Goal: Task Accomplishment & Management: Complete application form

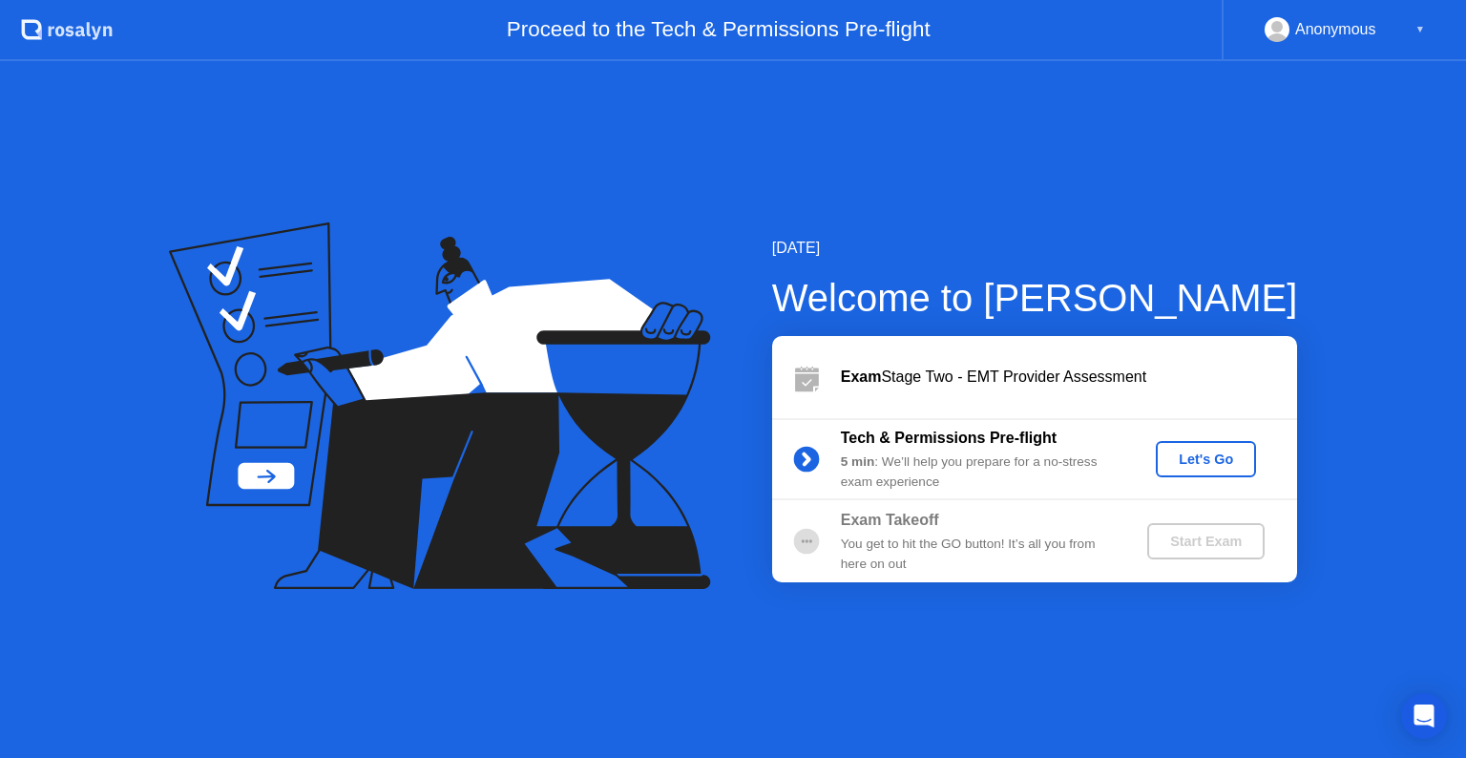
click at [1221, 458] on div "Let's Go" at bounding box center [1205, 458] width 85 height 15
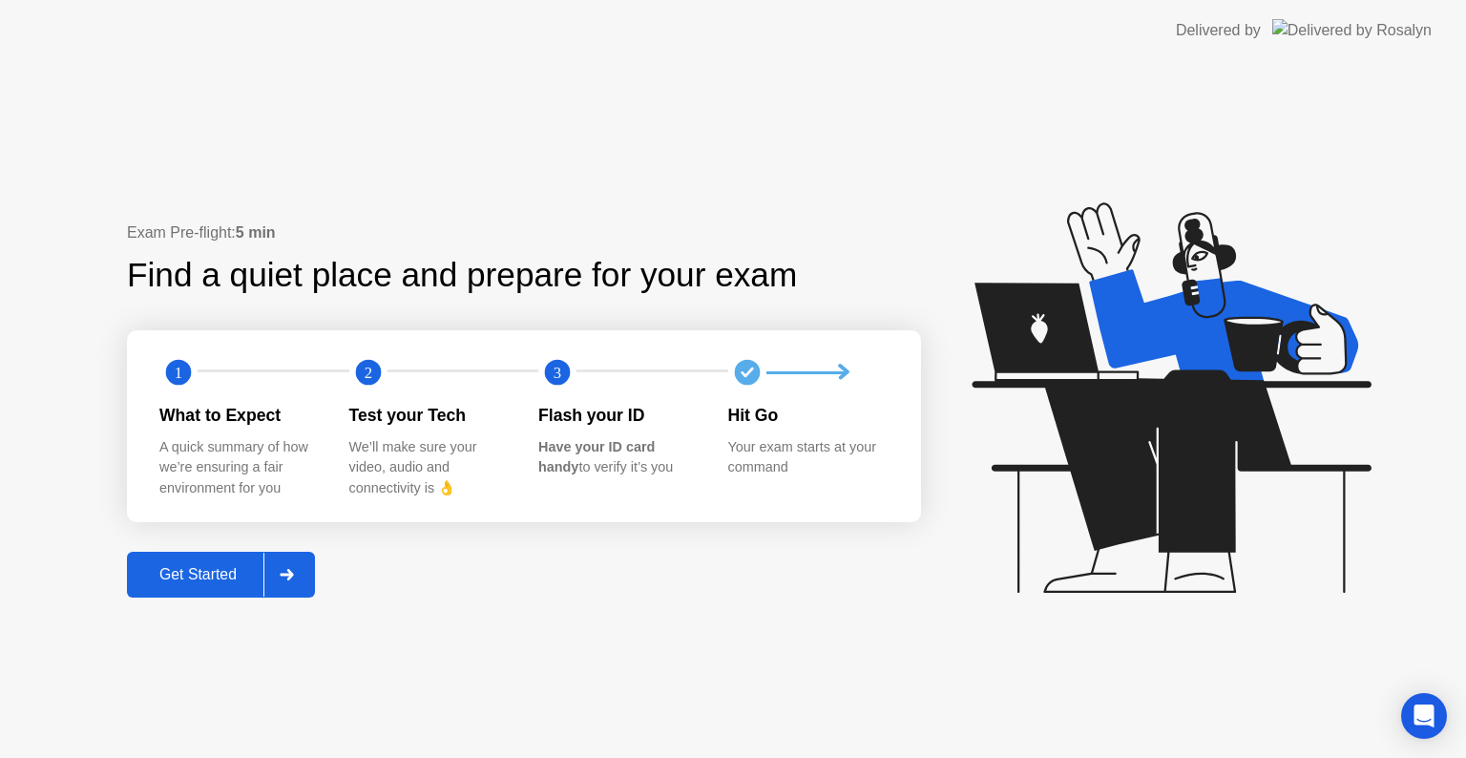
click at [232, 572] on div "Get Started" at bounding box center [198, 574] width 131 height 17
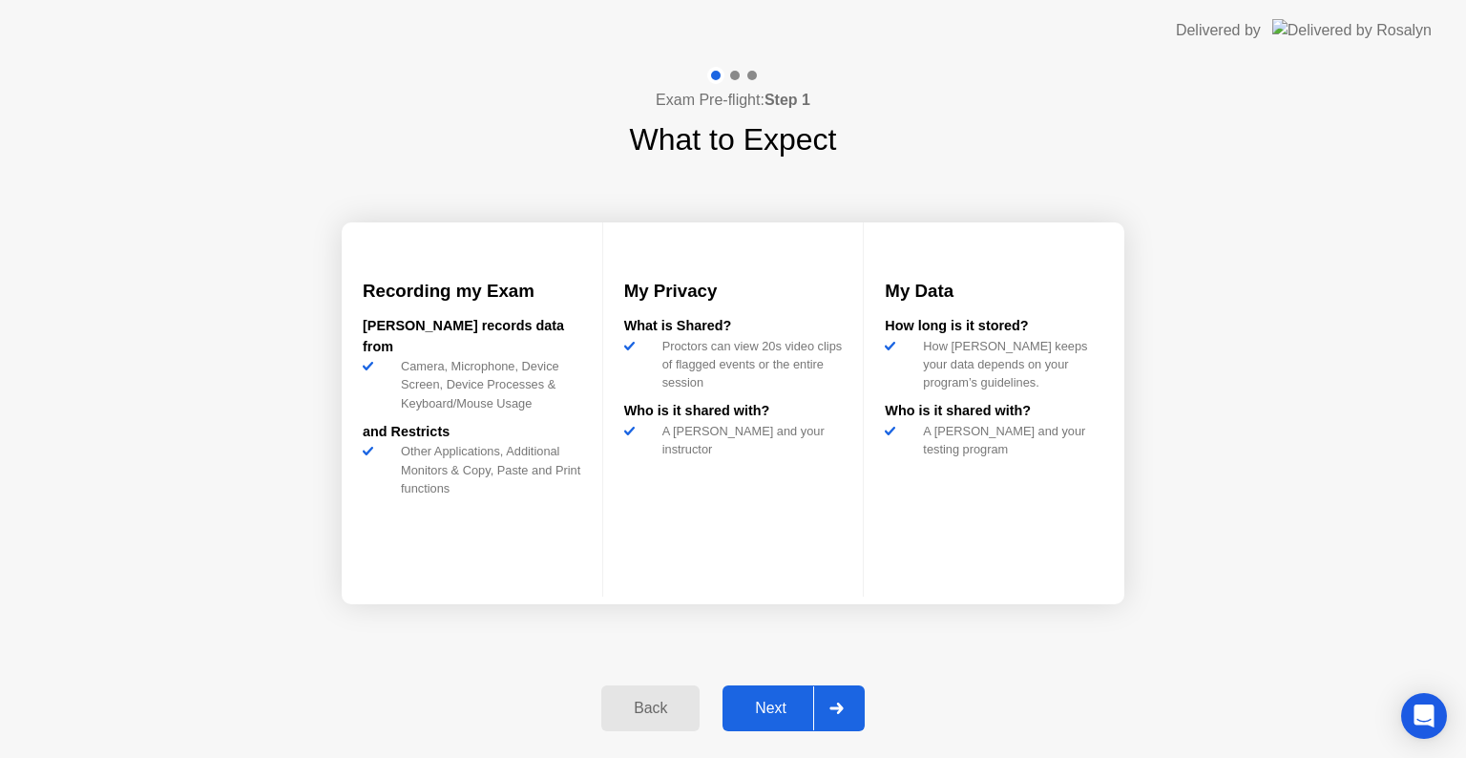
click at [767, 711] on div "Next" at bounding box center [770, 708] width 85 height 17
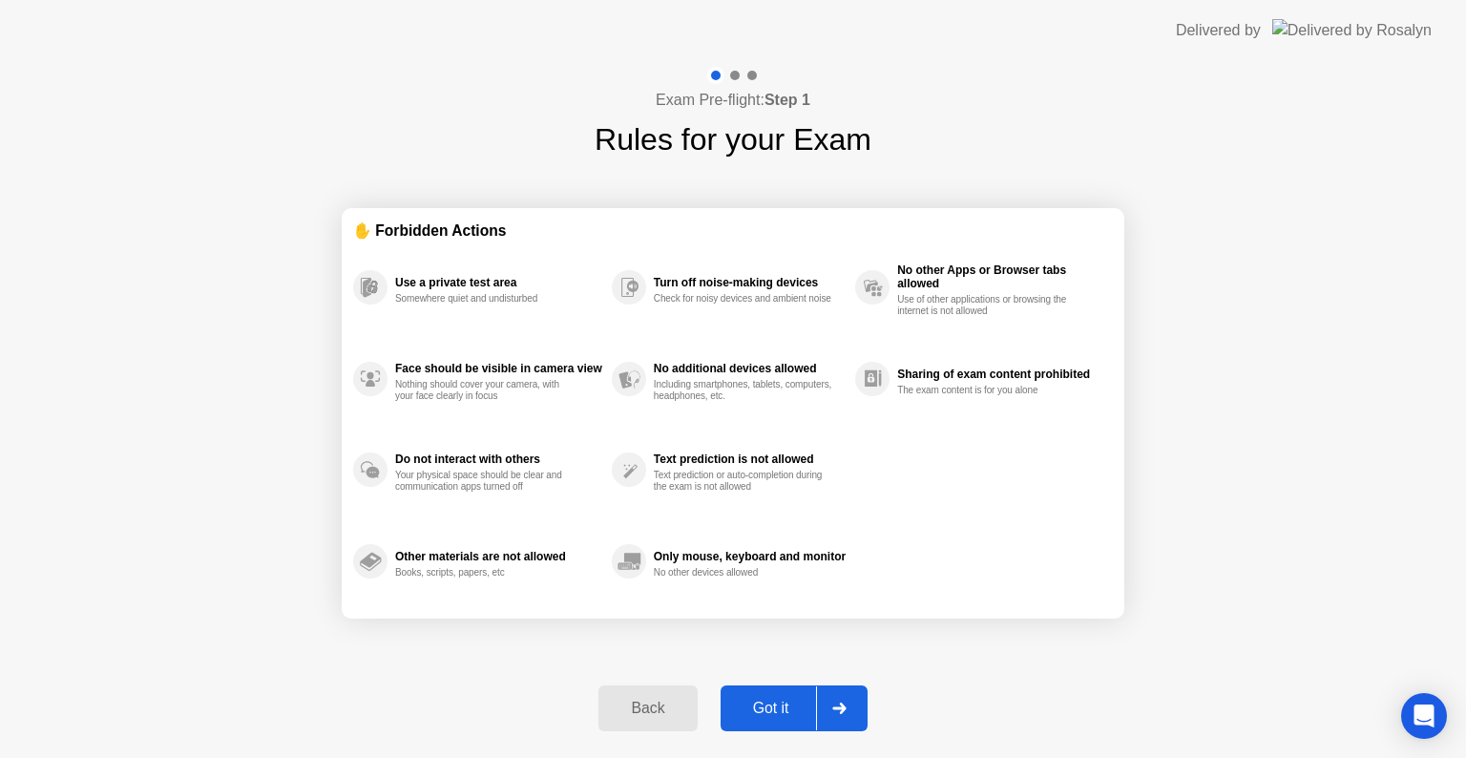
click at [794, 711] on div "Got it" at bounding box center [771, 708] width 90 height 17
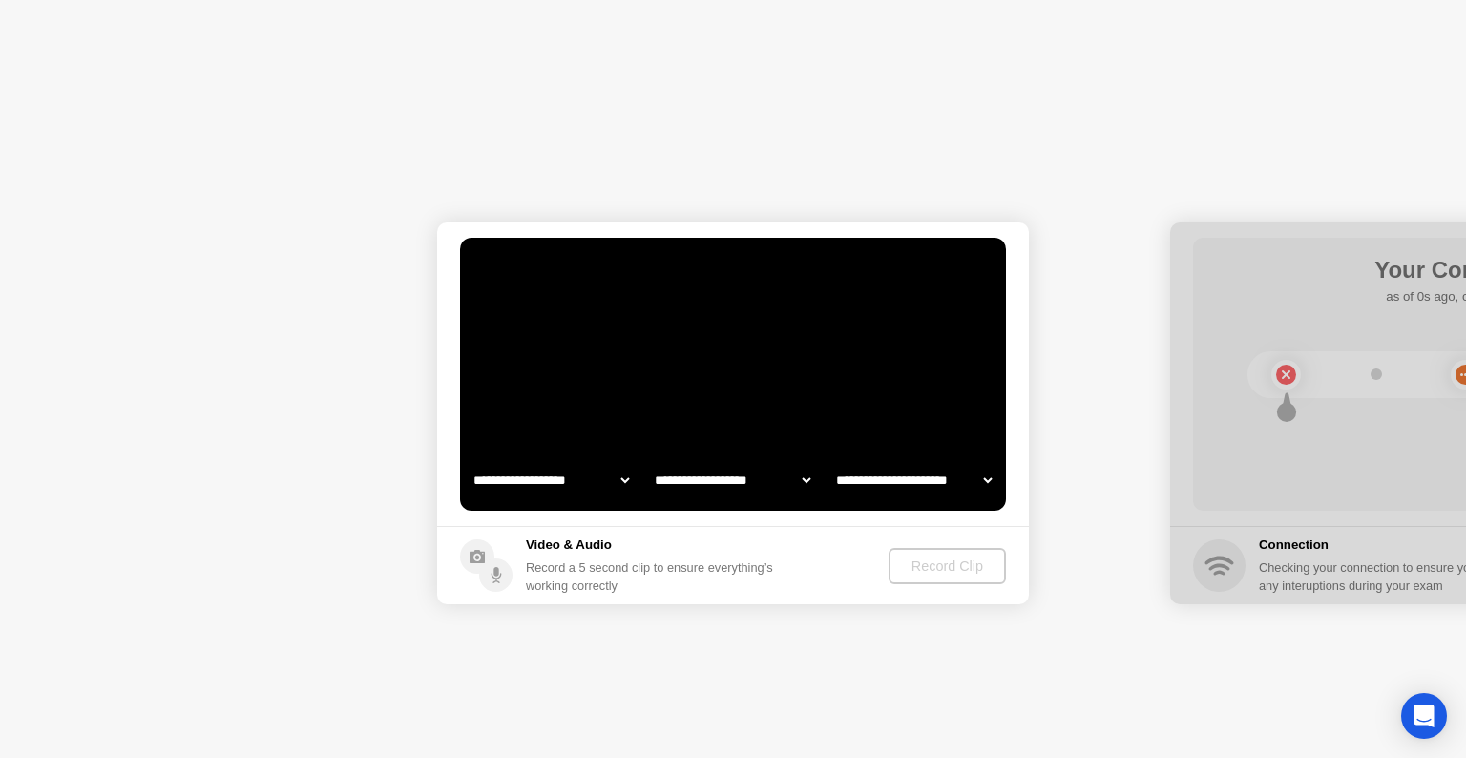
select select "**********"
select select "*******"
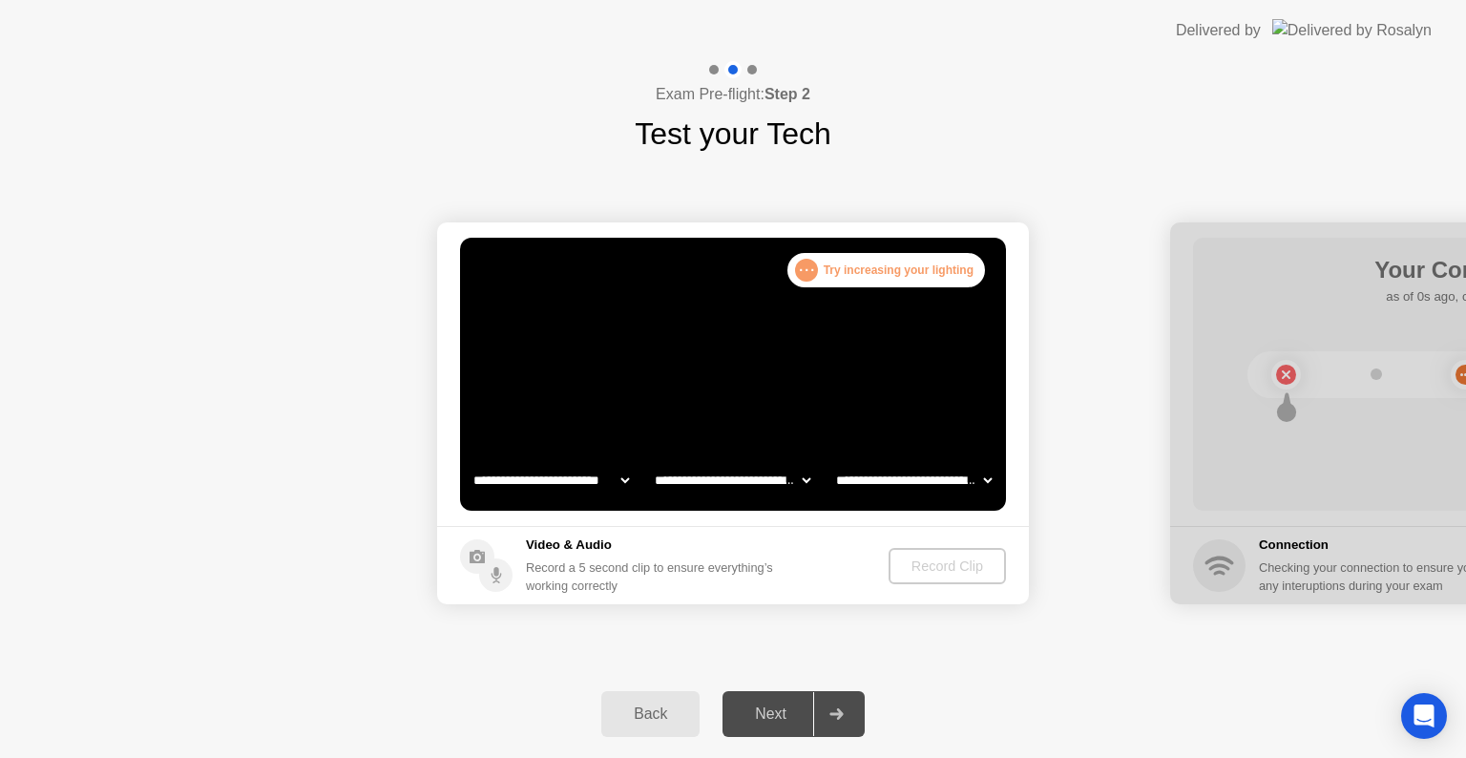
click at [618, 476] on select "**********" at bounding box center [551, 480] width 163 height 38
click at [935, 368] on video at bounding box center [733, 374] width 546 height 273
click at [906, 275] on div ". . . Try increasing your lighting" at bounding box center [886, 270] width 198 height 34
click at [612, 484] on select "**********" at bounding box center [551, 480] width 163 height 38
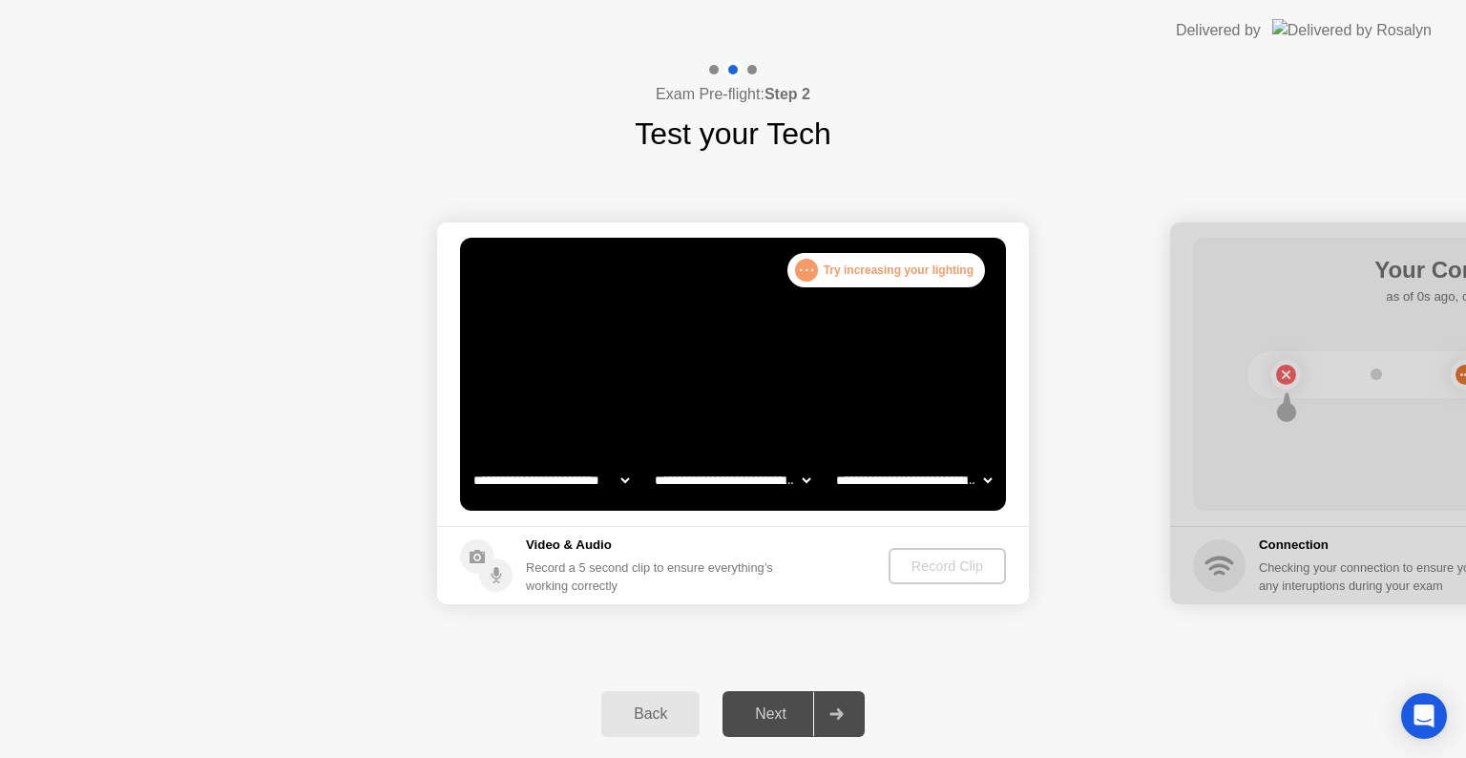
select select "**********"
click at [470, 461] on select "**********" at bounding box center [551, 480] width 163 height 38
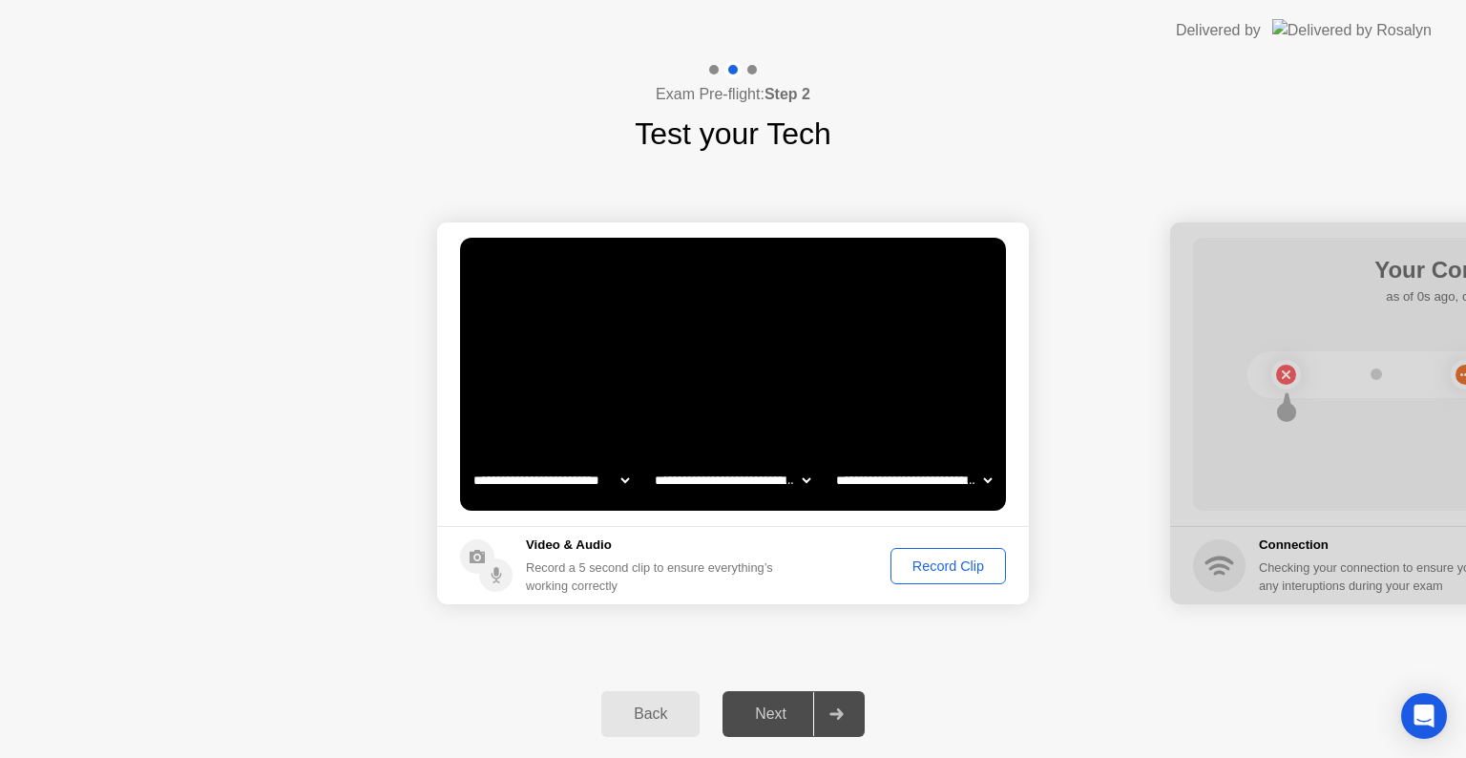
click at [957, 569] on div "Record Clip" at bounding box center [948, 565] width 102 height 15
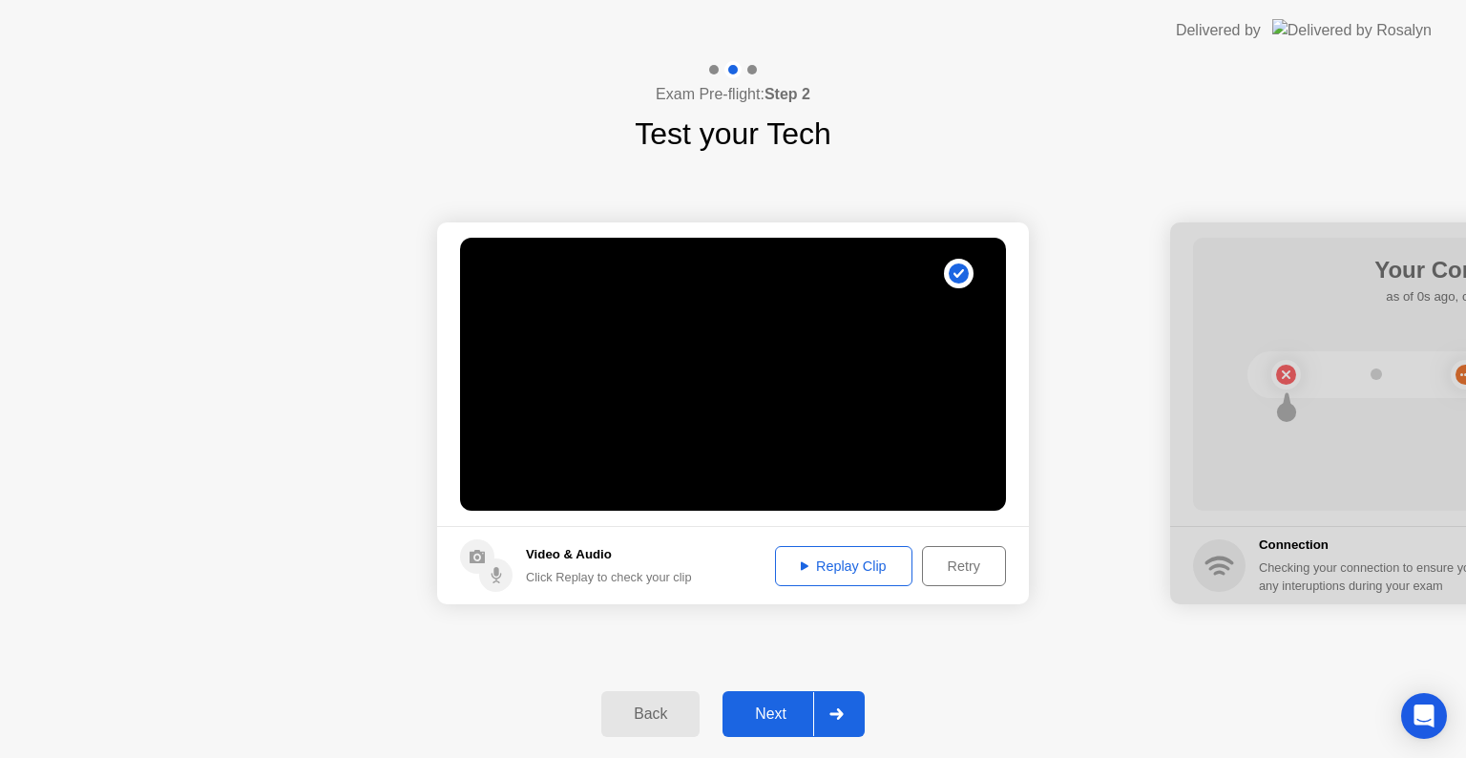
click at [849, 577] on button "Replay Clip" at bounding box center [843, 566] width 137 height 40
click at [951, 572] on div "Retry" at bounding box center [964, 565] width 71 height 15
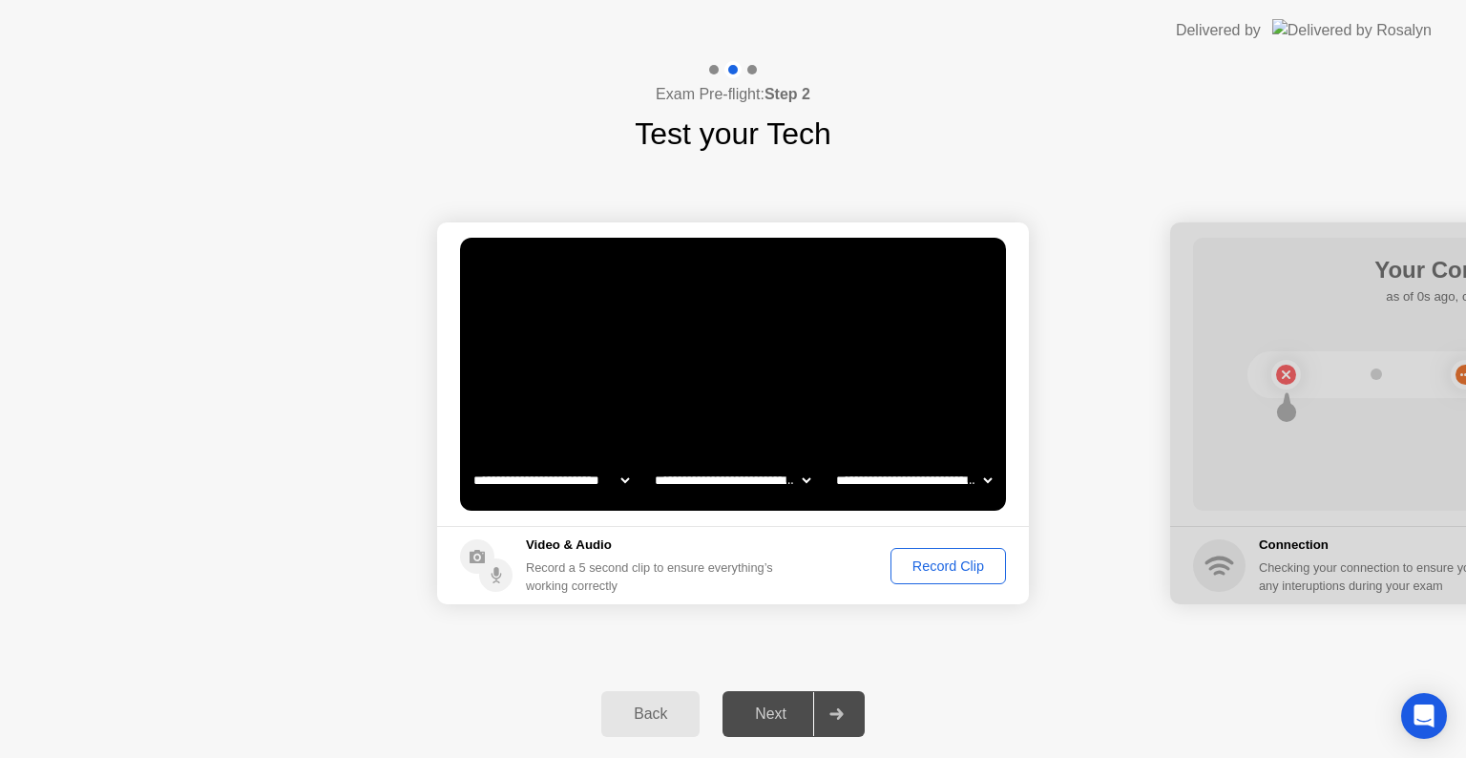
click at [951, 572] on div "Record Clip" at bounding box center [948, 565] width 102 height 15
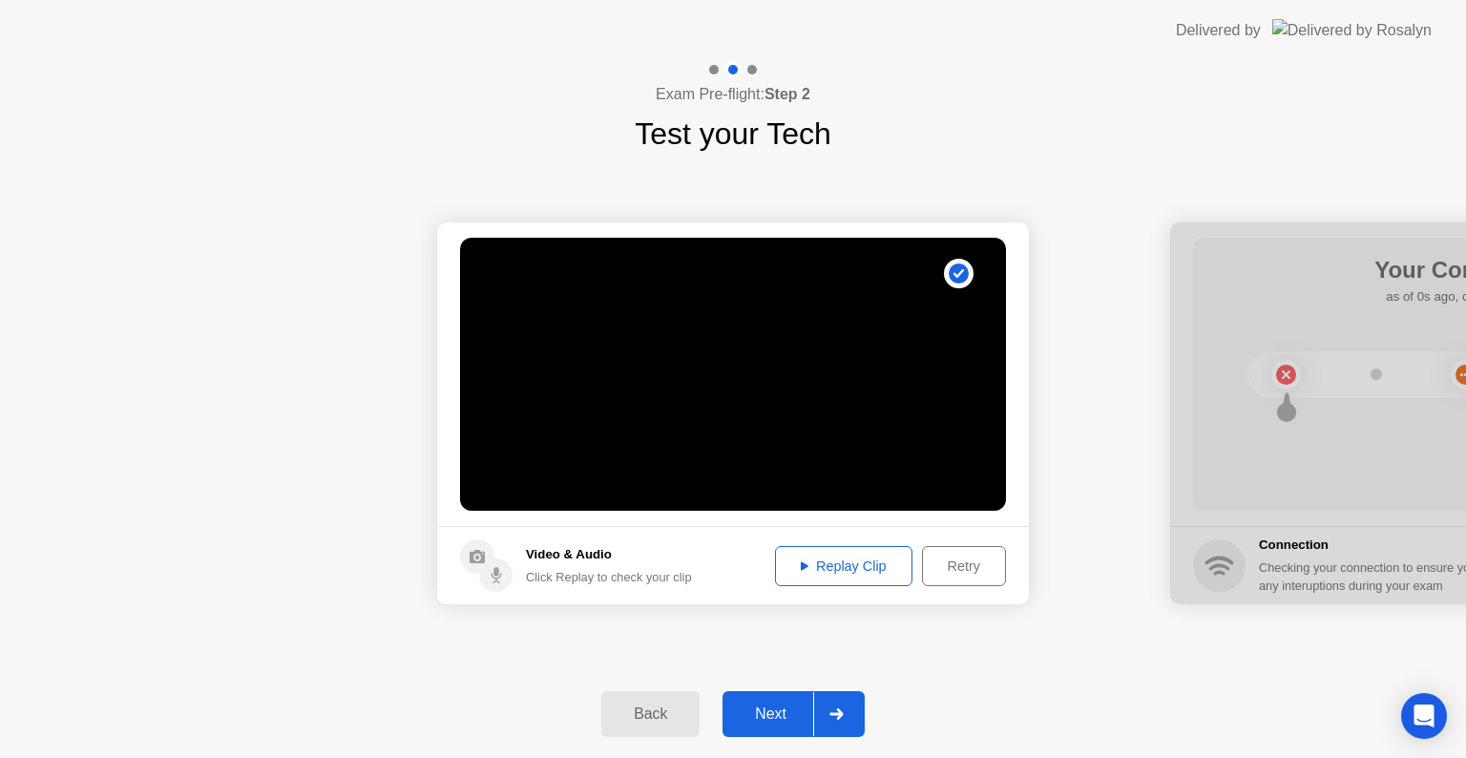
click at [780, 718] on div "Next" at bounding box center [770, 713] width 85 height 17
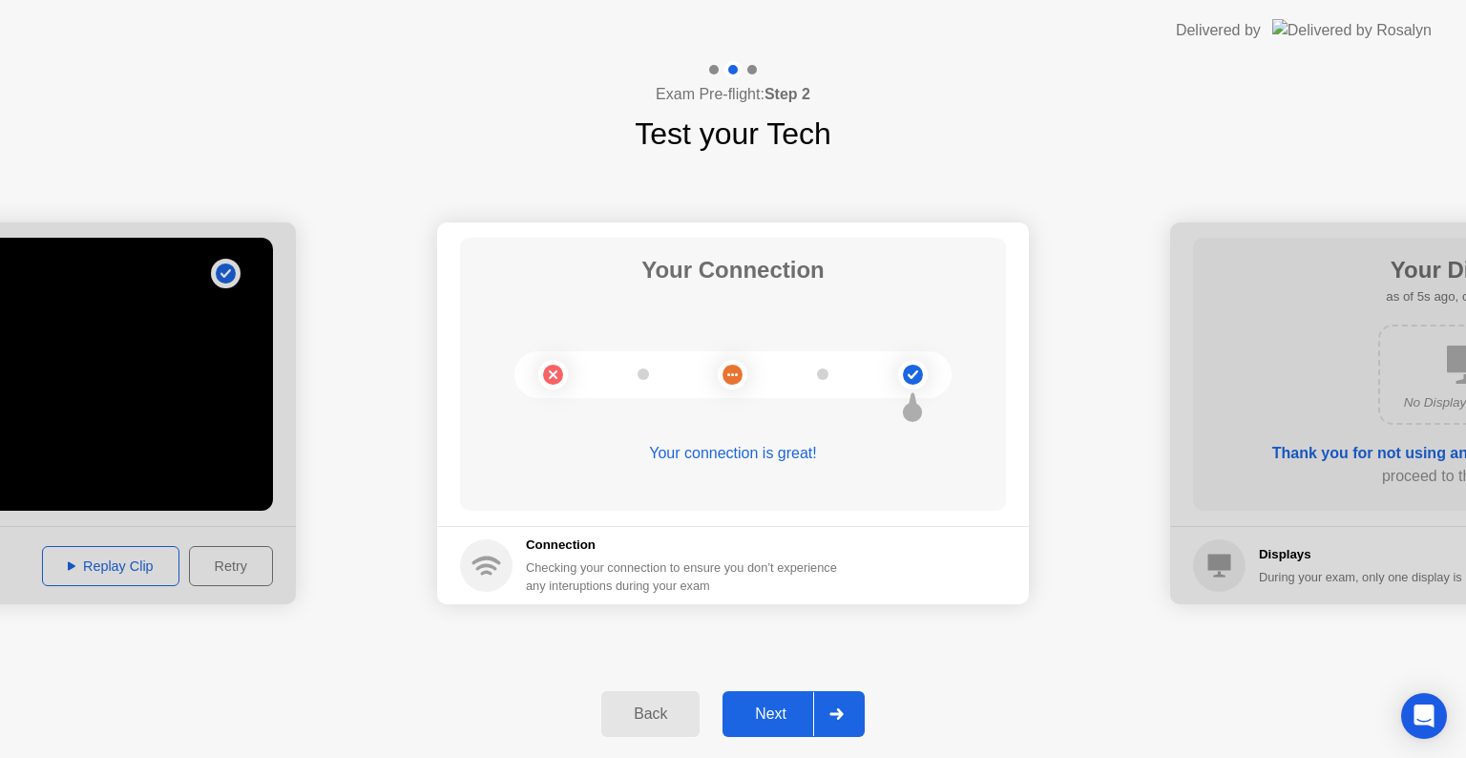
click at [794, 709] on div "Next" at bounding box center [770, 713] width 85 height 17
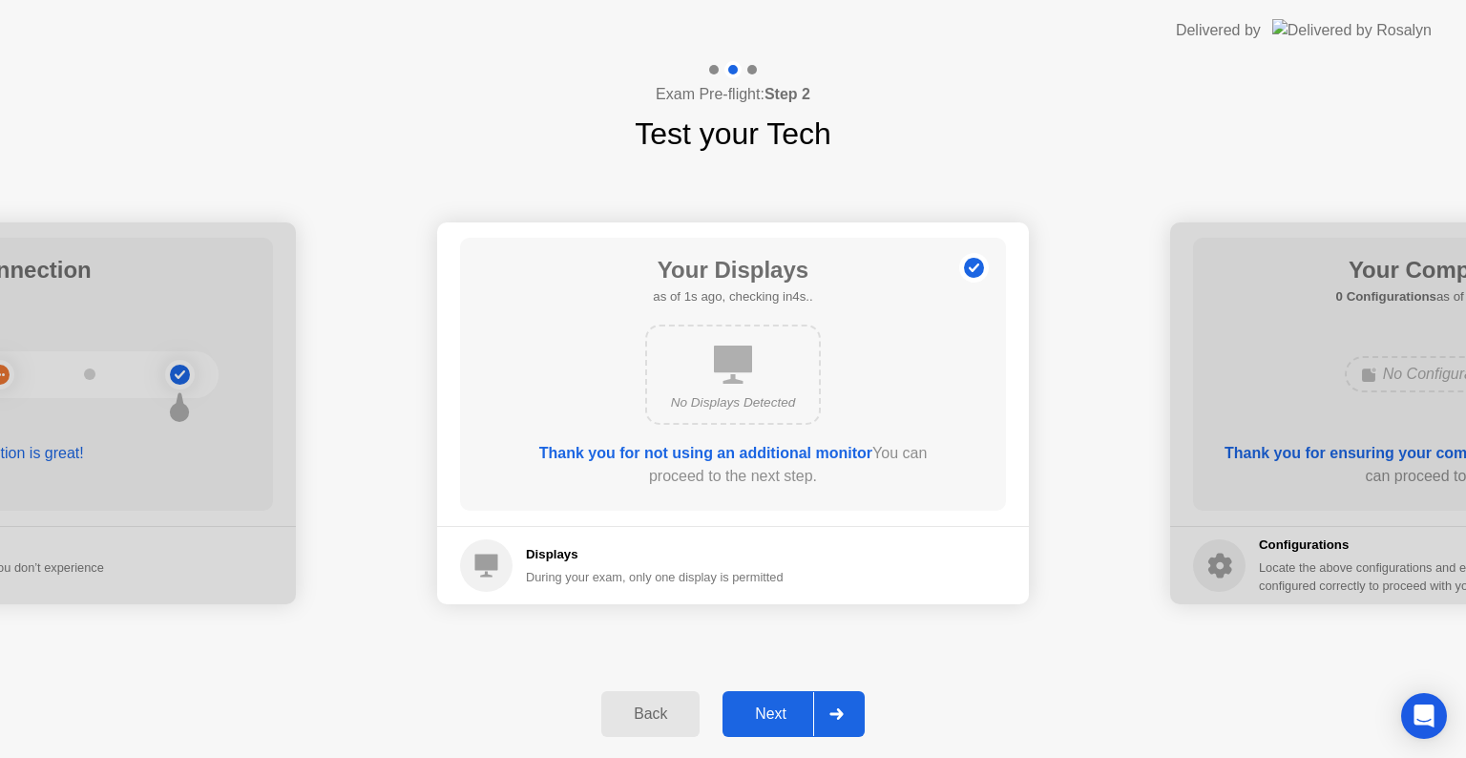
click at [782, 706] on div "Next" at bounding box center [770, 713] width 85 height 17
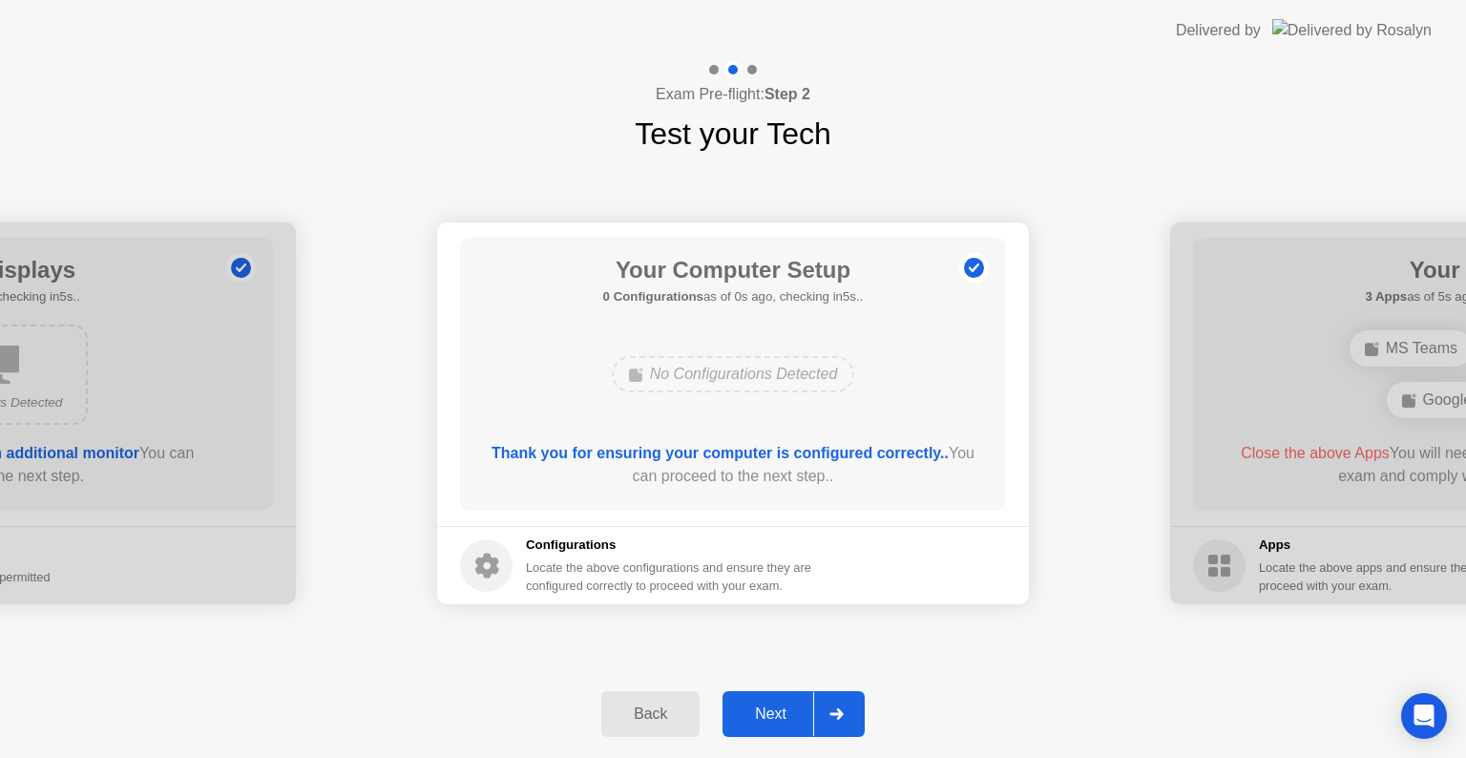
click at [782, 706] on div "Next" at bounding box center [770, 713] width 85 height 17
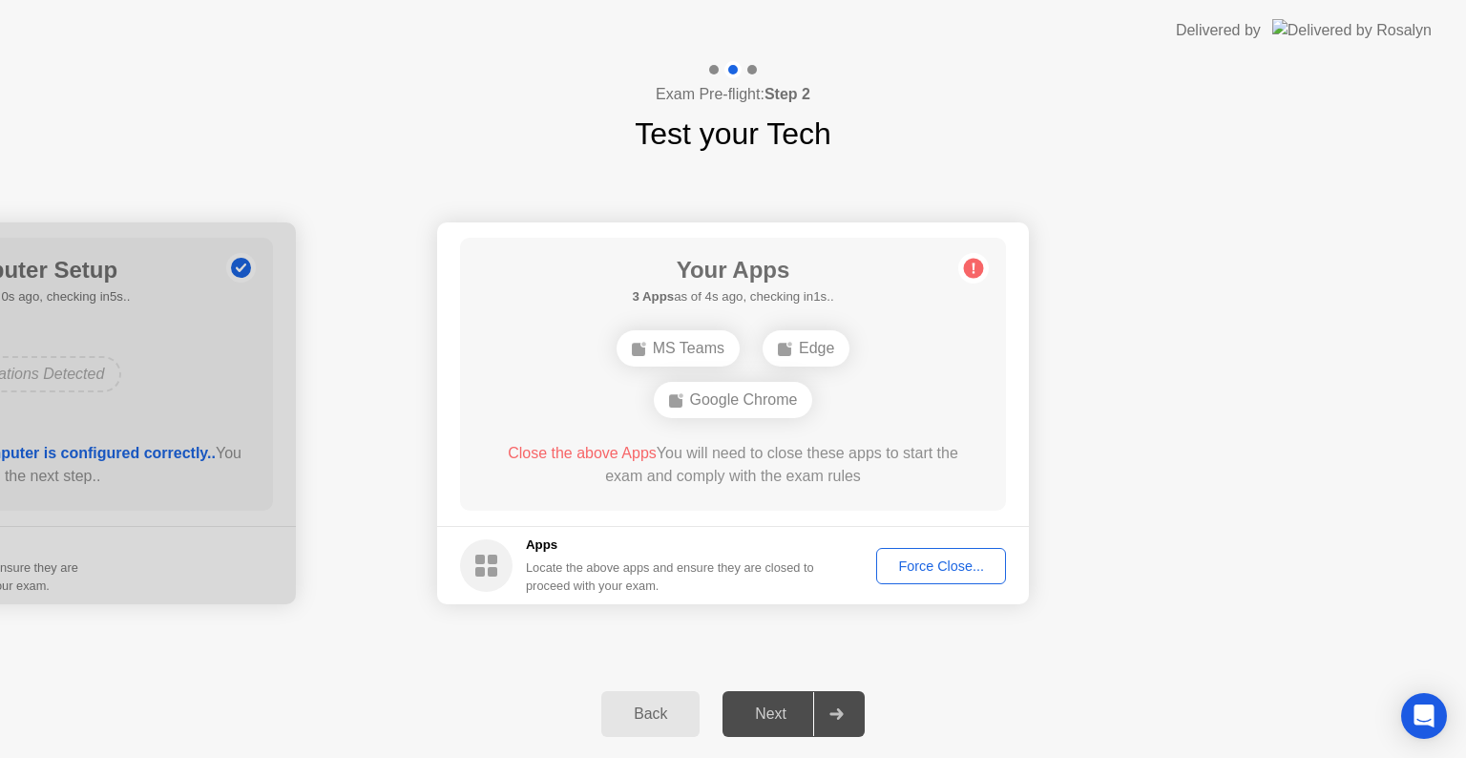
click at [951, 574] on div "Force Close..." at bounding box center [941, 565] width 116 height 15
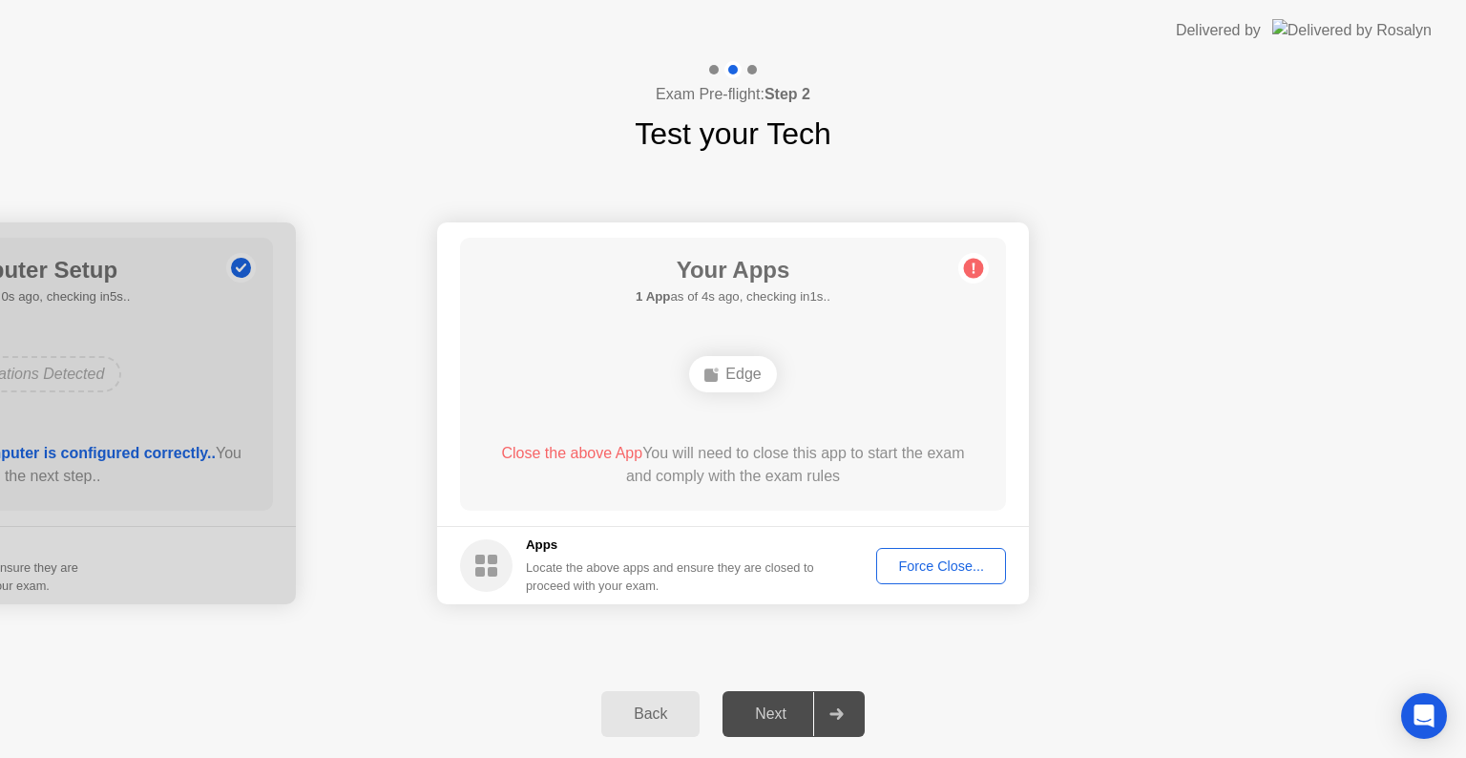
click at [933, 563] on div "Force Close..." at bounding box center [941, 565] width 116 height 15
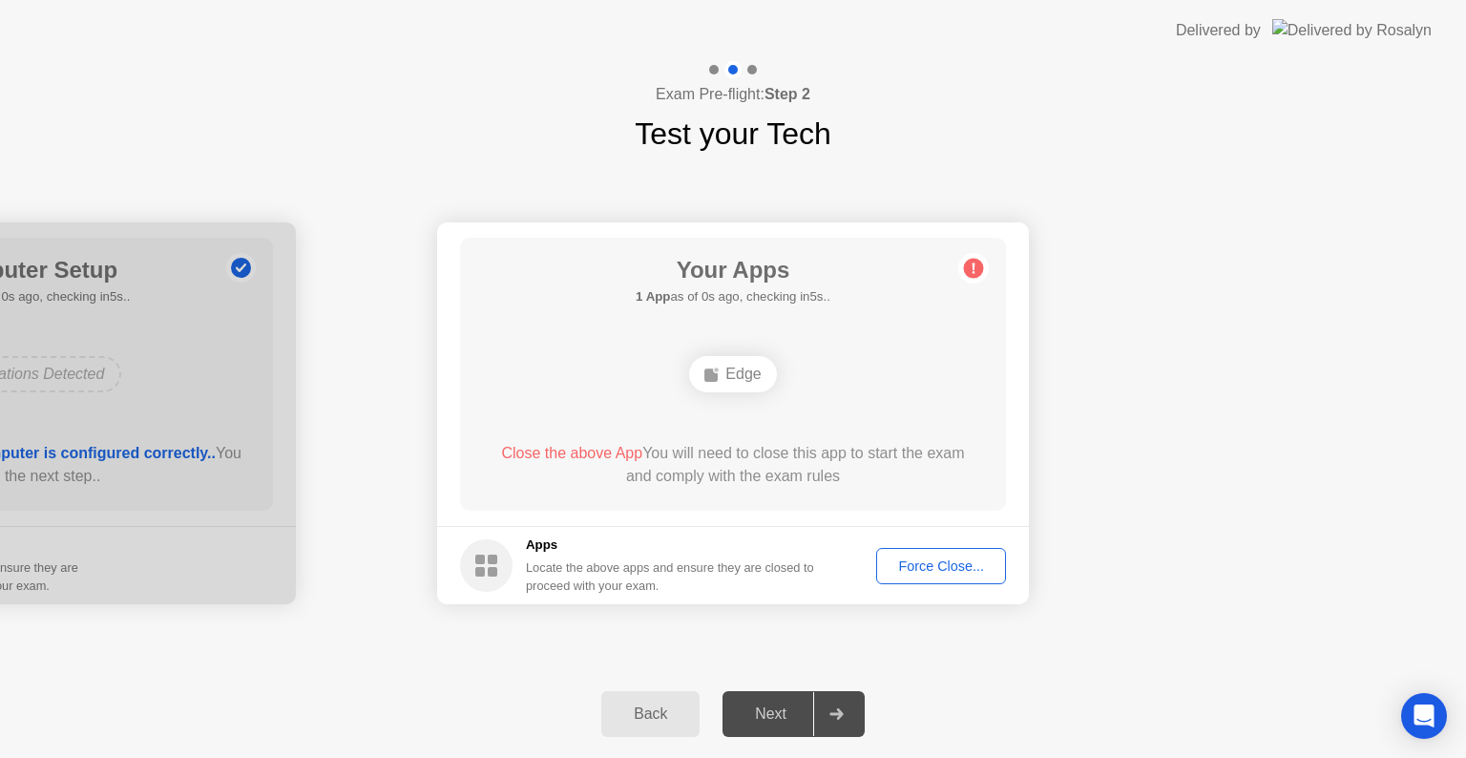
click at [920, 559] on div "Force Close..." at bounding box center [941, 565] width 116 height 15
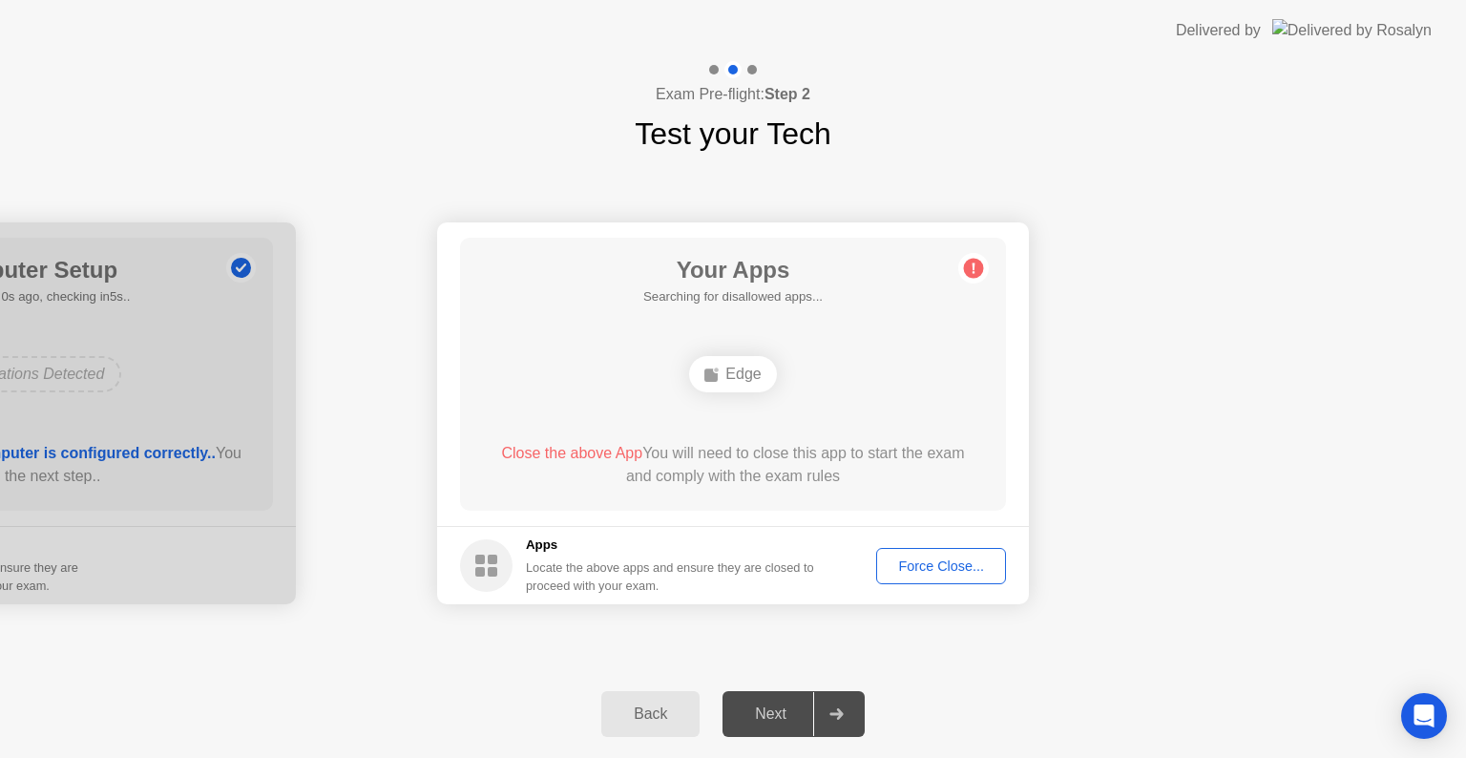
drag, startPoint x: 1424, startPoint y: 722, endPoint x: 1337, endPoint y: 768, distance: 98.6
click at [1337, 757] on html "**********" at bounding box center [733, 379] width 1466 height 758
click at [954, 554] on button "Force Close..." at bounding box center [941, 566] width 130 height 36
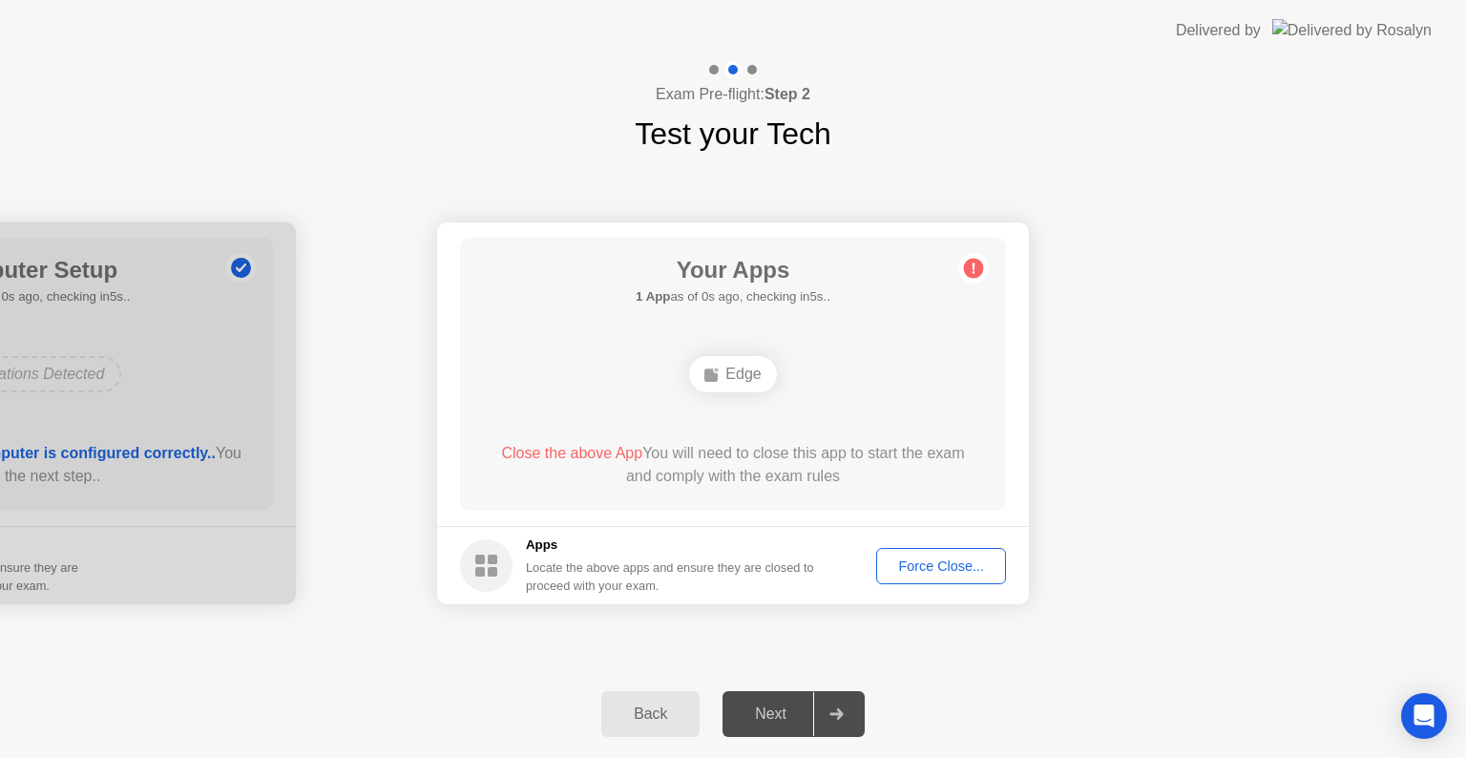
click at [762, 709] on div "Next" at bounding box center [770, 713] width 85 height 17
click at [786, 721] on div "Next" at bounding box center [770, 713] width 85 height 17
click at [866, 725] on div "Back Next" at bounding box center [733, 714] width 1466 height 88
click at [1422, 709] on icon "Open Intercom Messenger" at bounding box center [1423, 715] width 22 height 25
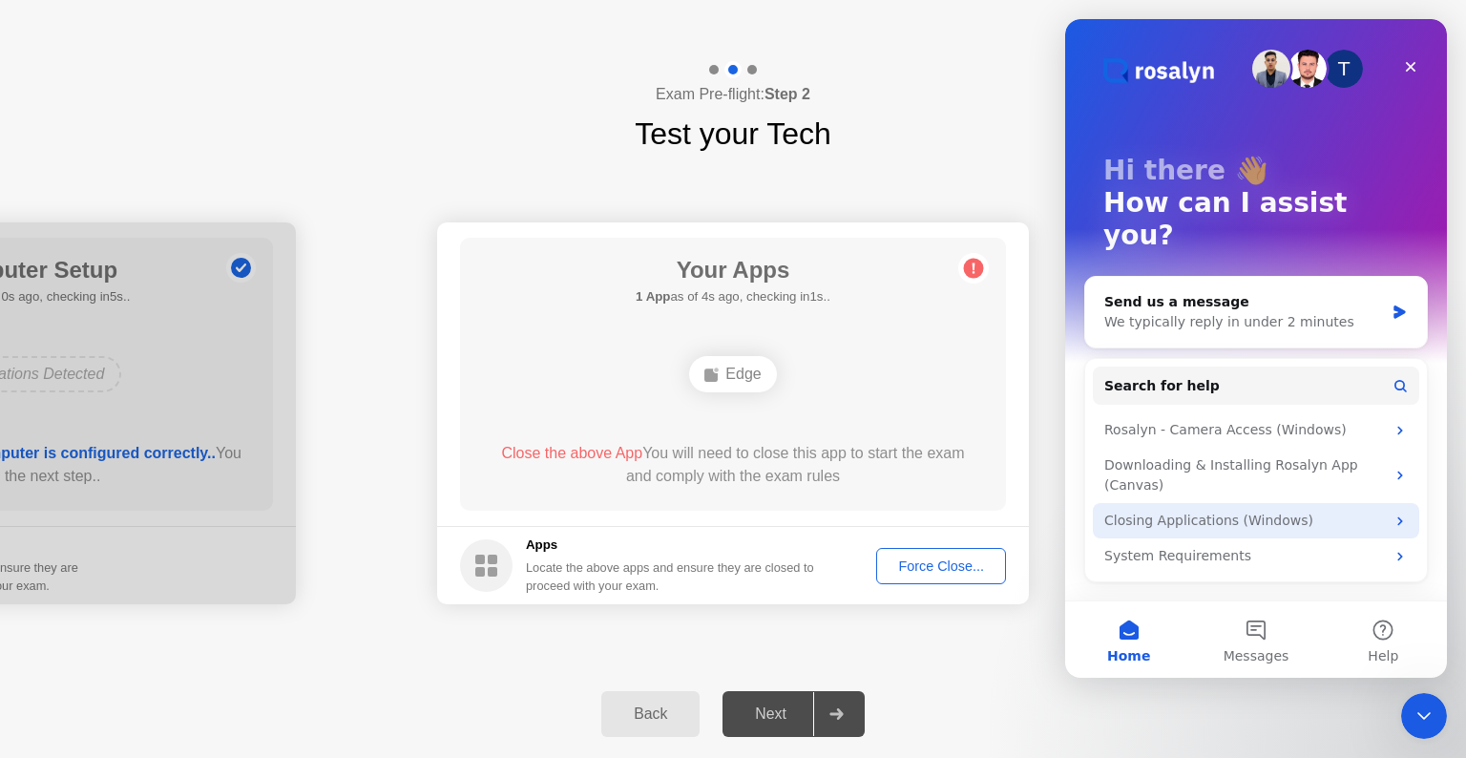
click at [1272, 511] on div "Closing Applications (Windows)" at bounding box center [1244, 521] width 281 height 20
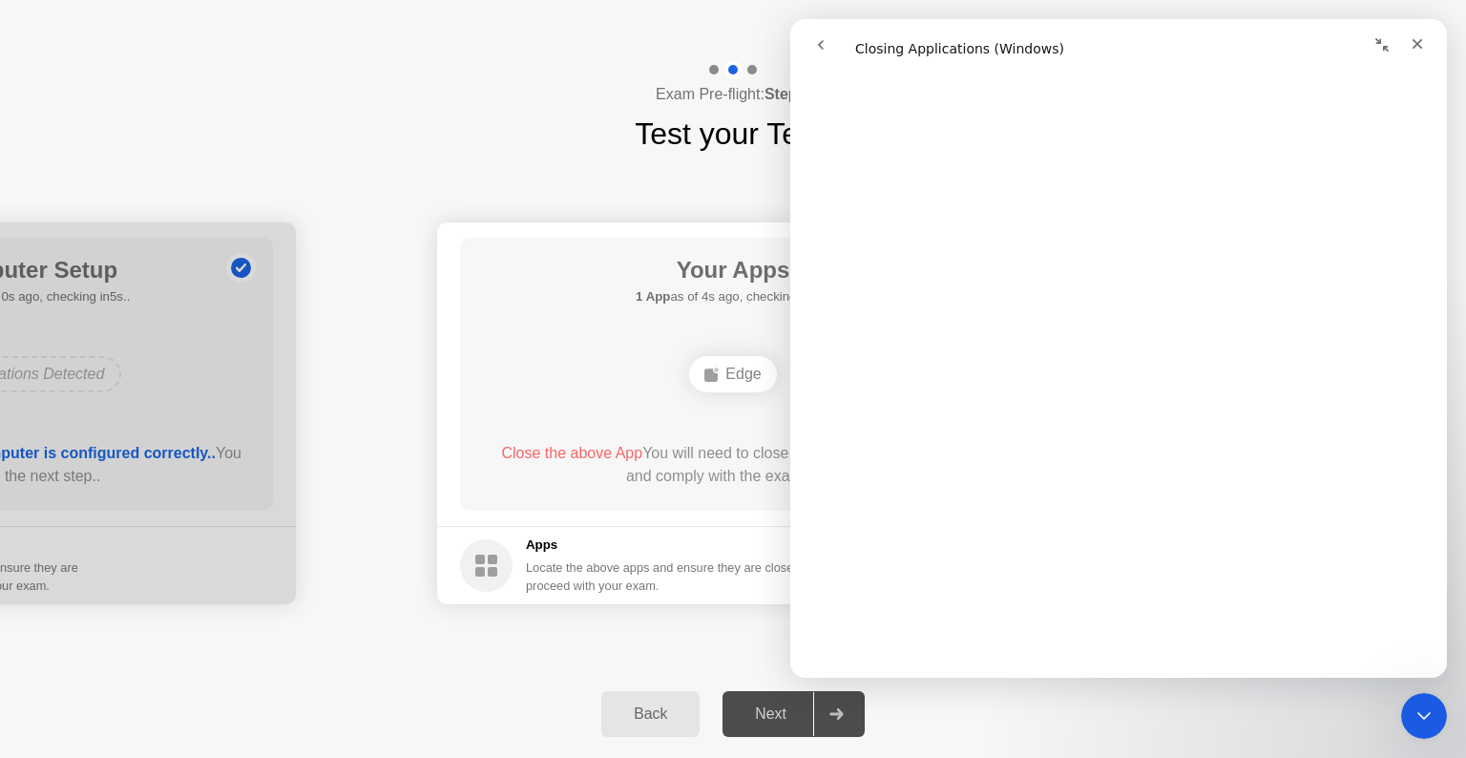
scroll to position [1128, 0]
click at [442, 709] on div "Back Next" at bounding box center [733, 714] width 1466 height 88
drag, startPoint x: 576, startPoint y: 349, endPoint x: 599, endPoint y: 365, distance: 27.5
click at [576, 349] on div "Edge" at bounding box center [732, 374] width 437 height 52
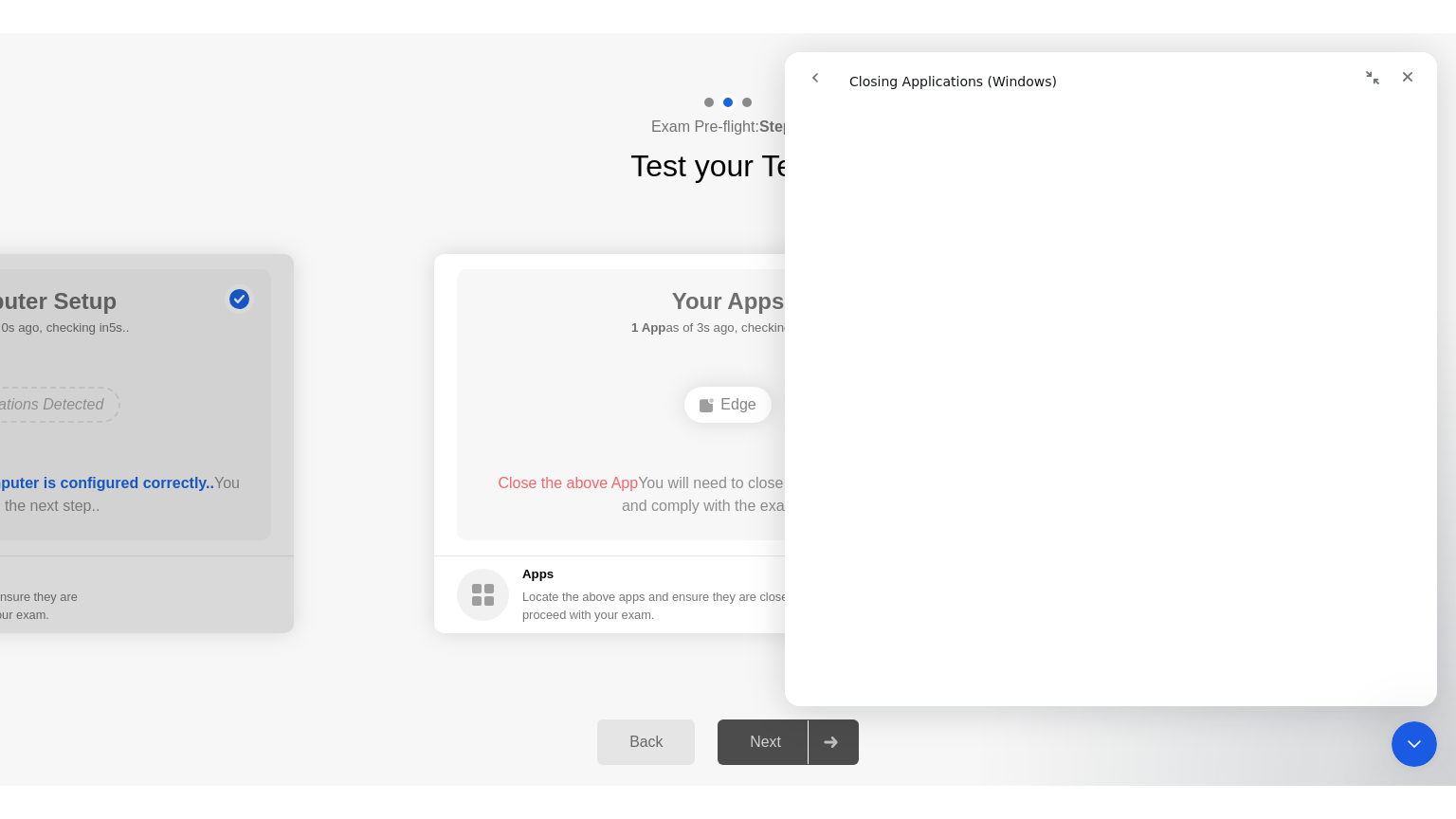
scroll to position [1693, 0]
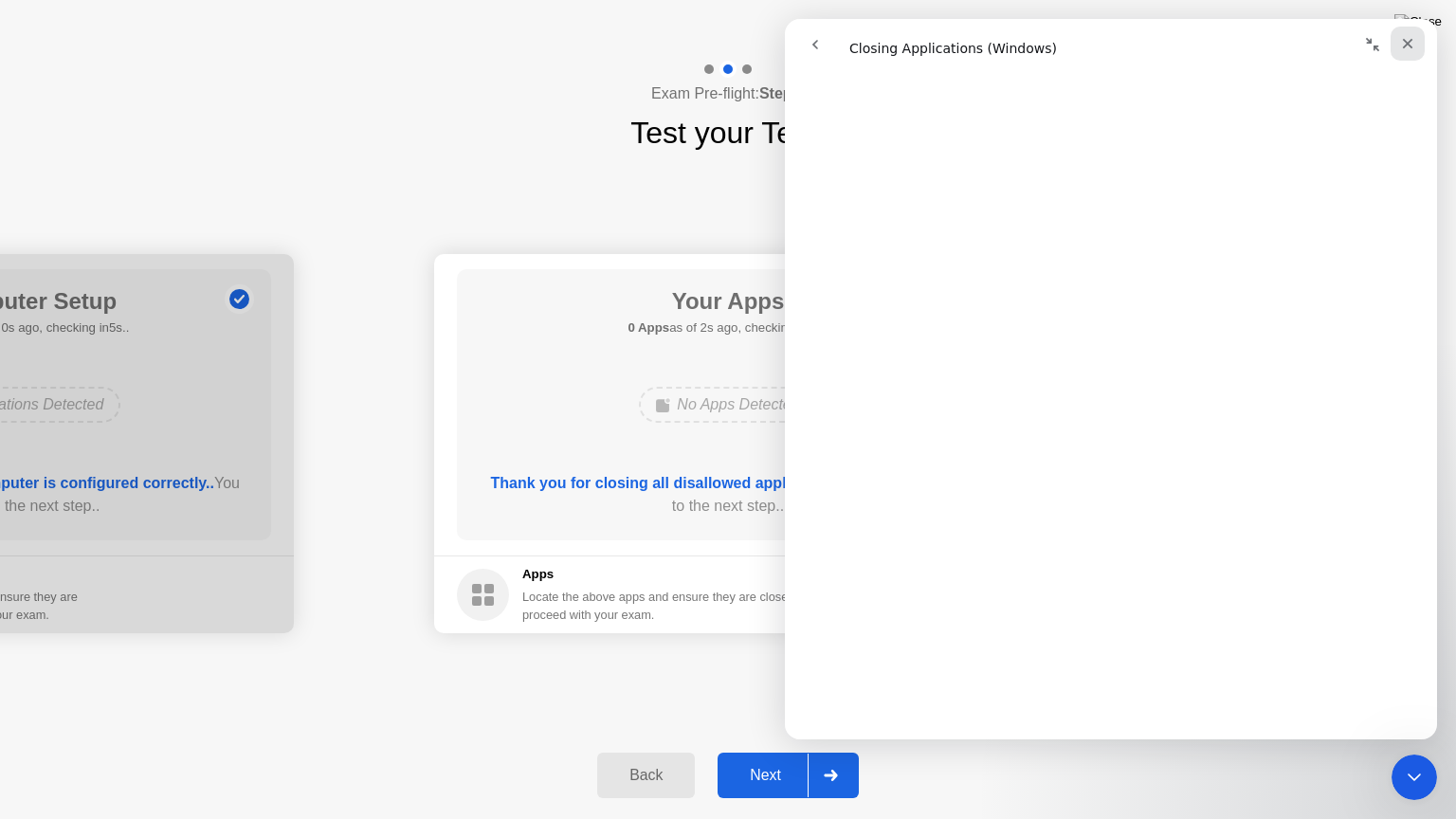
click at [1413, 44] on icon "Close" at bounding box center [1407, 43] width 15 height 15
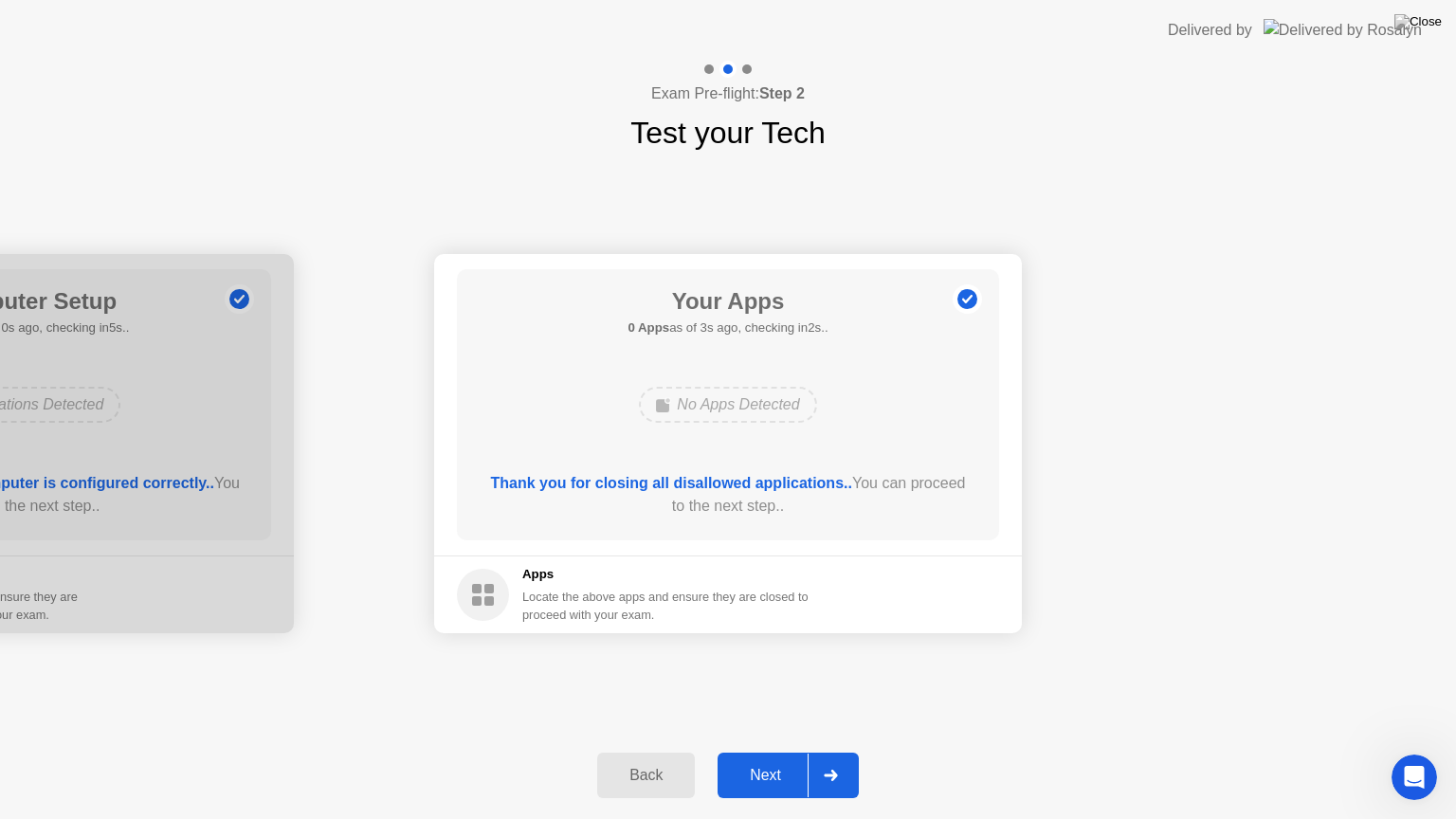
scroll to position [0, 0]
click at [771, 751] on div "Next" at bounding box center [765, 774] width 84 height 17
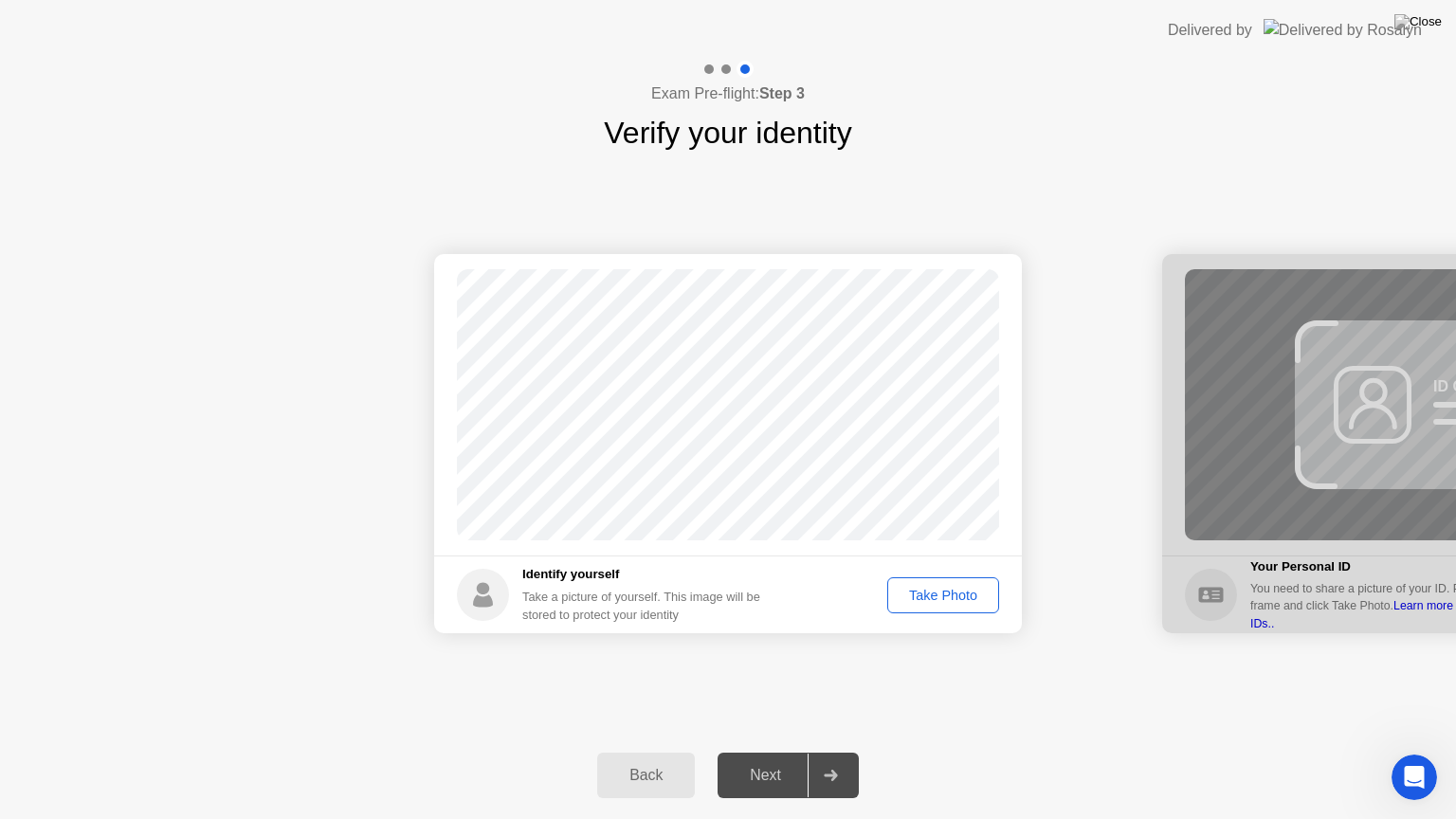
click at [950, 589] on div "Take Photo" at bounding box center [943, 595] width 98 height 15
click at [755, 751] on div "Next" at bounding box center [765, 774] width 84 height 17
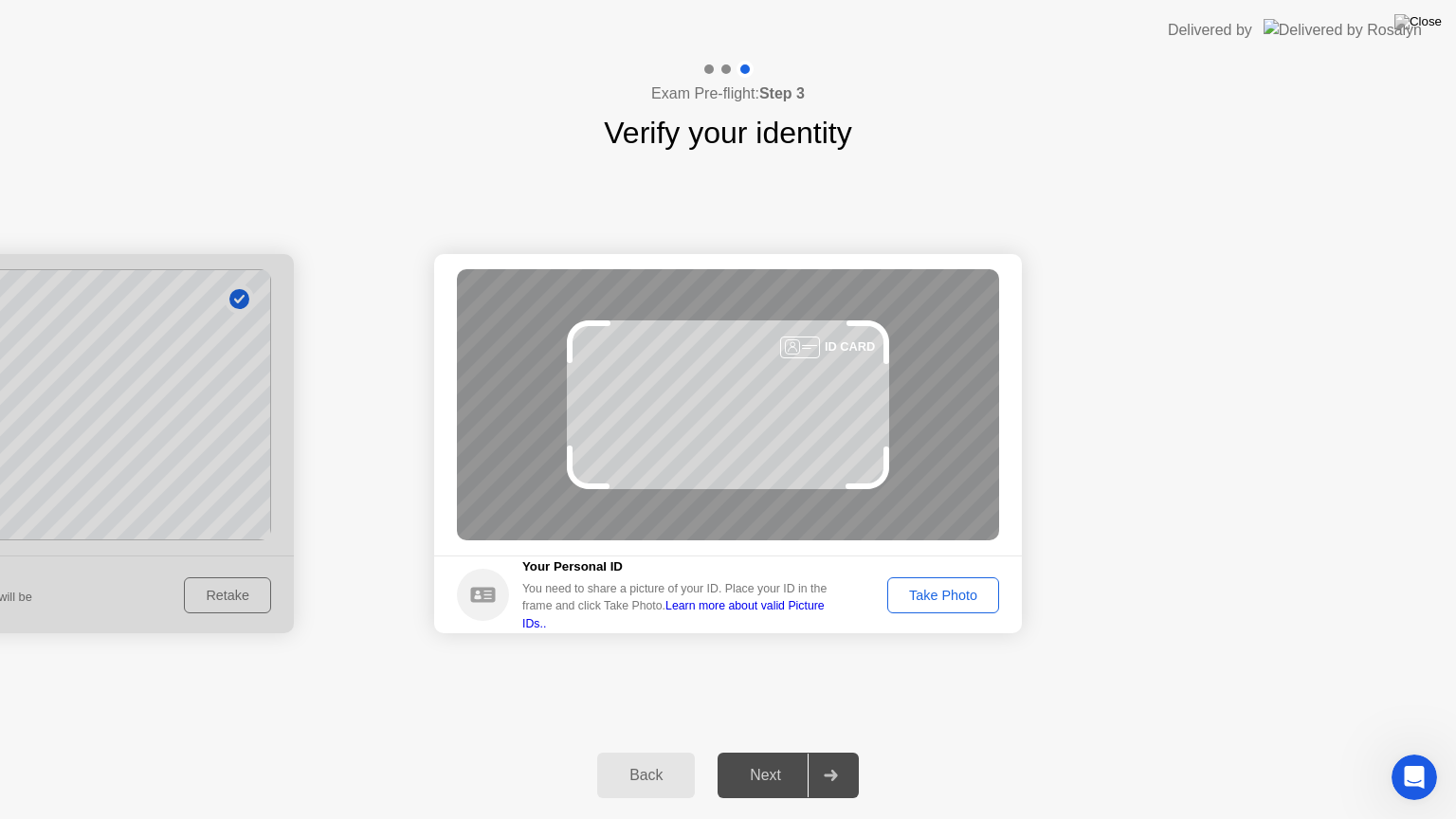
click at [955, 595] on div "Take Photo" at bounding box center [943, 595] width 98 height 15
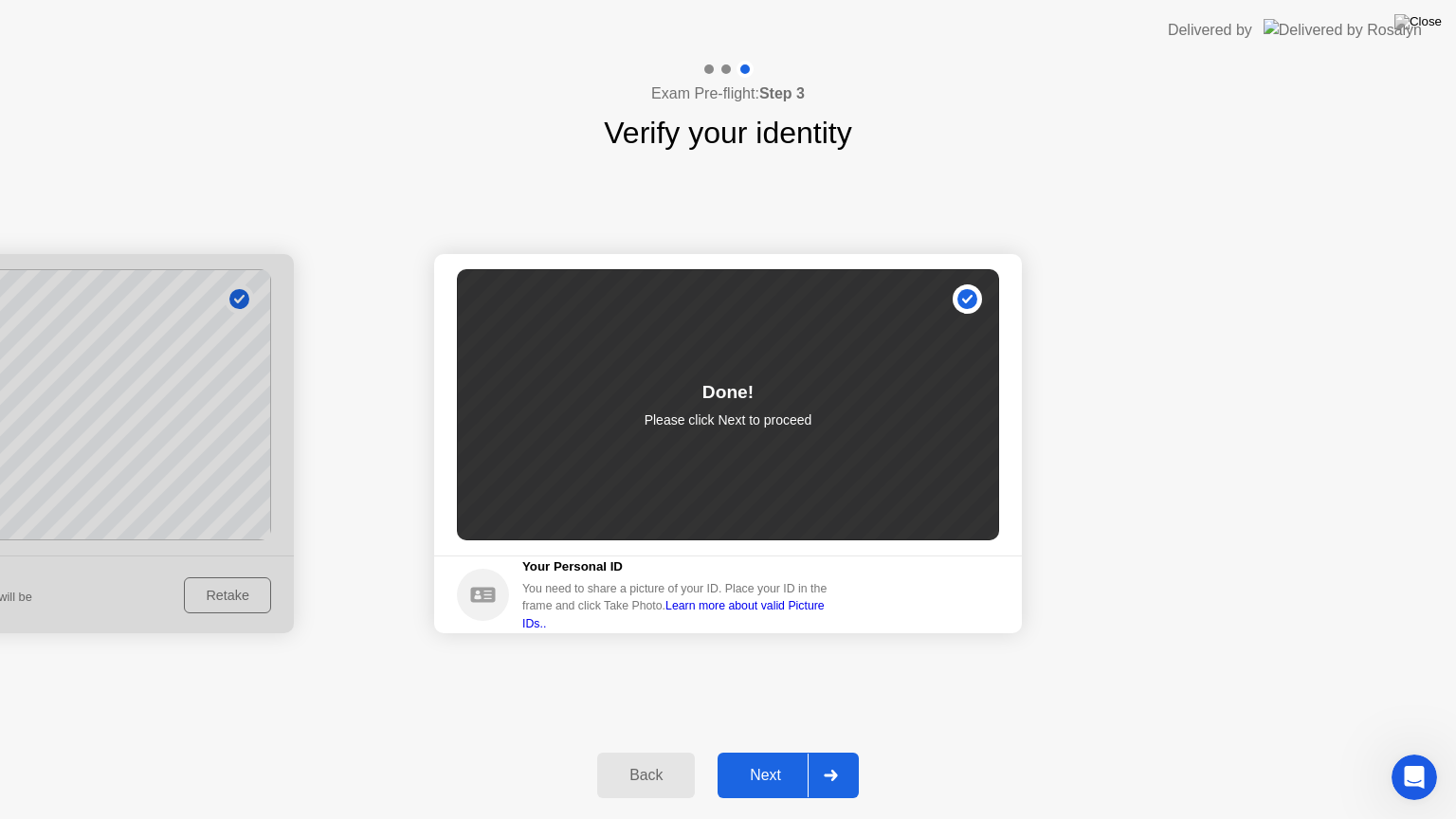
click at [769, 751] on button "Next" at bounding box center [788, 775] width 141 height 46
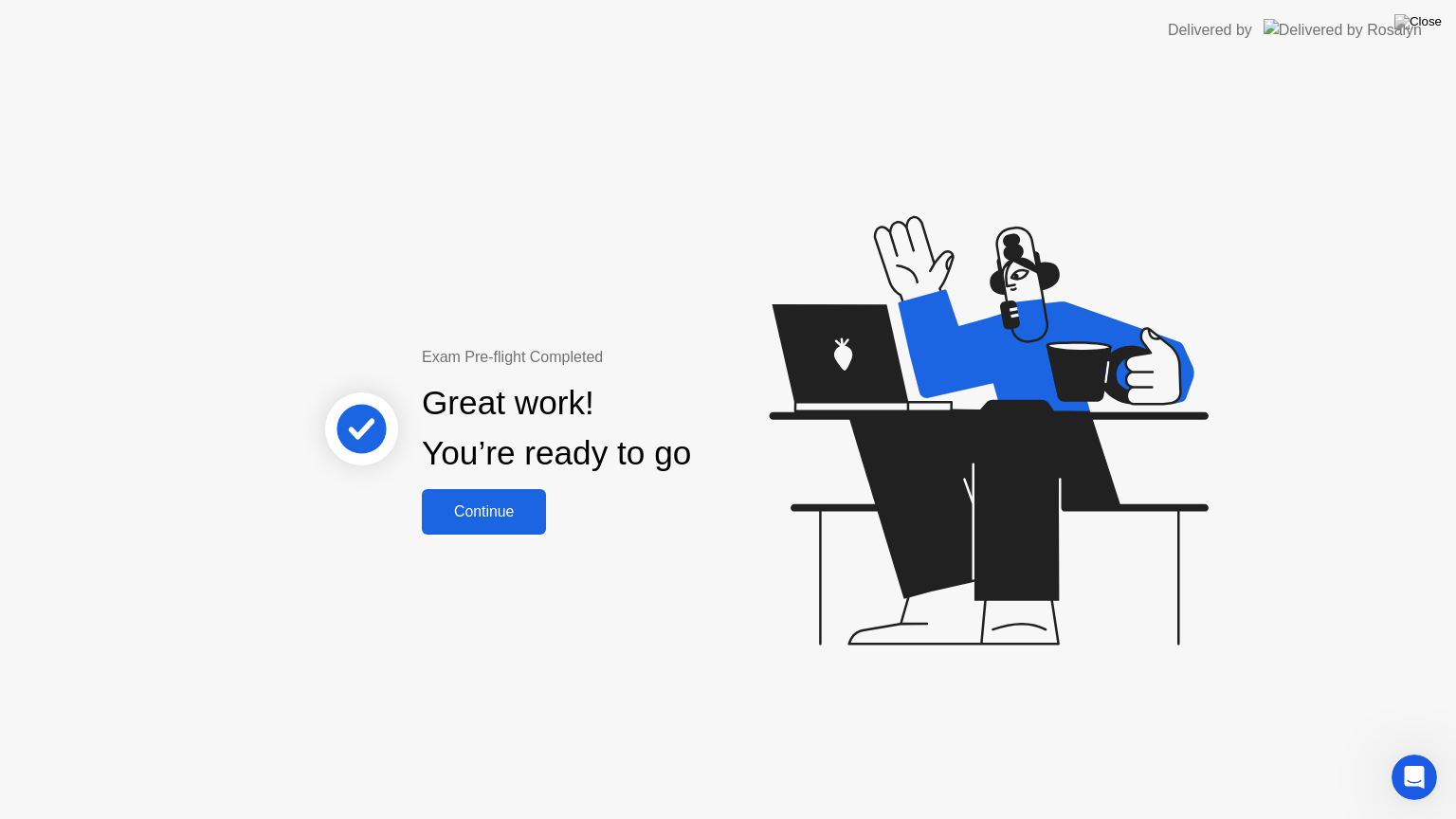
click at [522, 508] on div "Continue" at bounding box center [484, 511] width 113 height 17
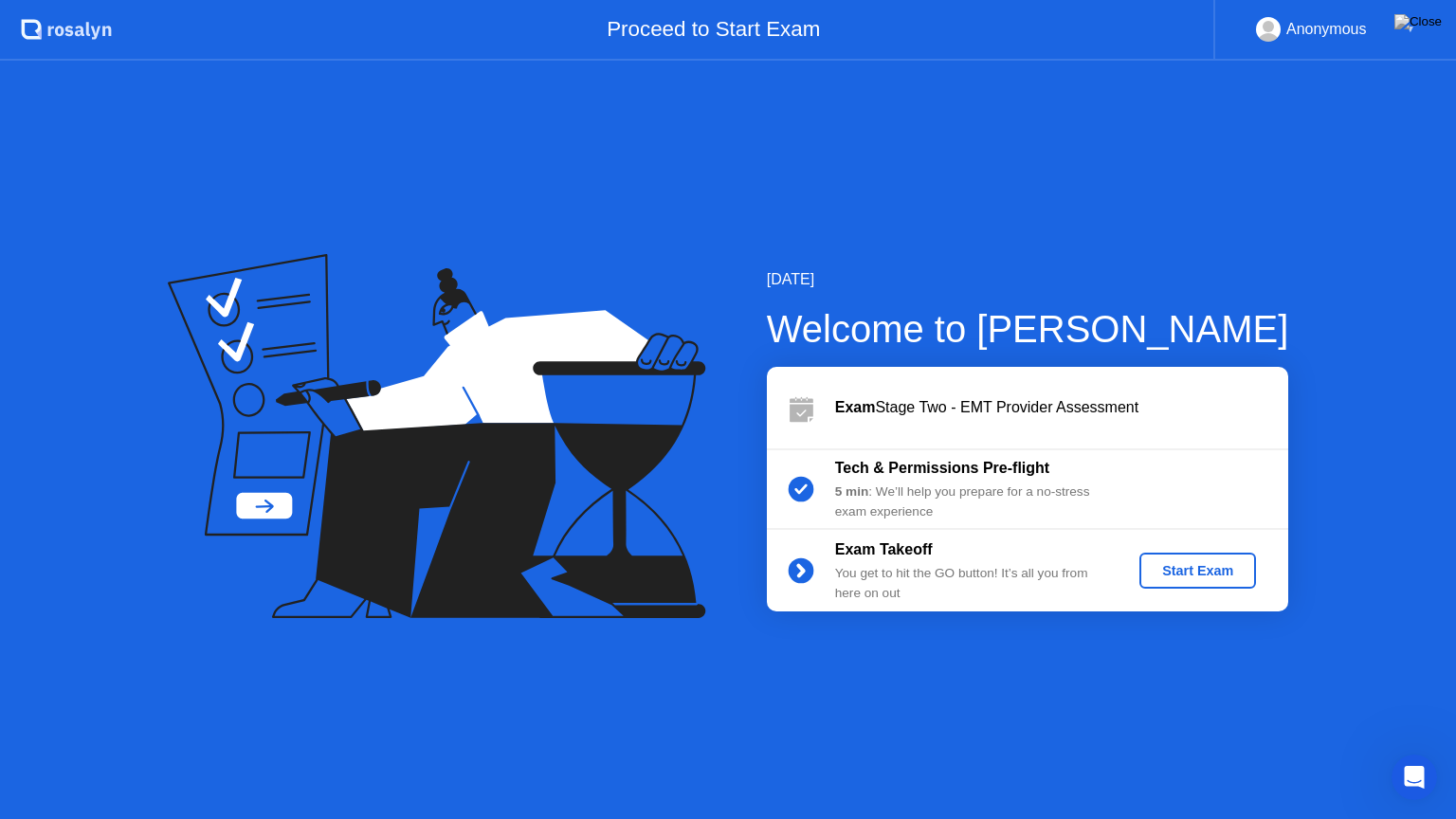
click at [1229, 576] on div "Start Exam" at bounding box center [1198, 570] width 101 height 15
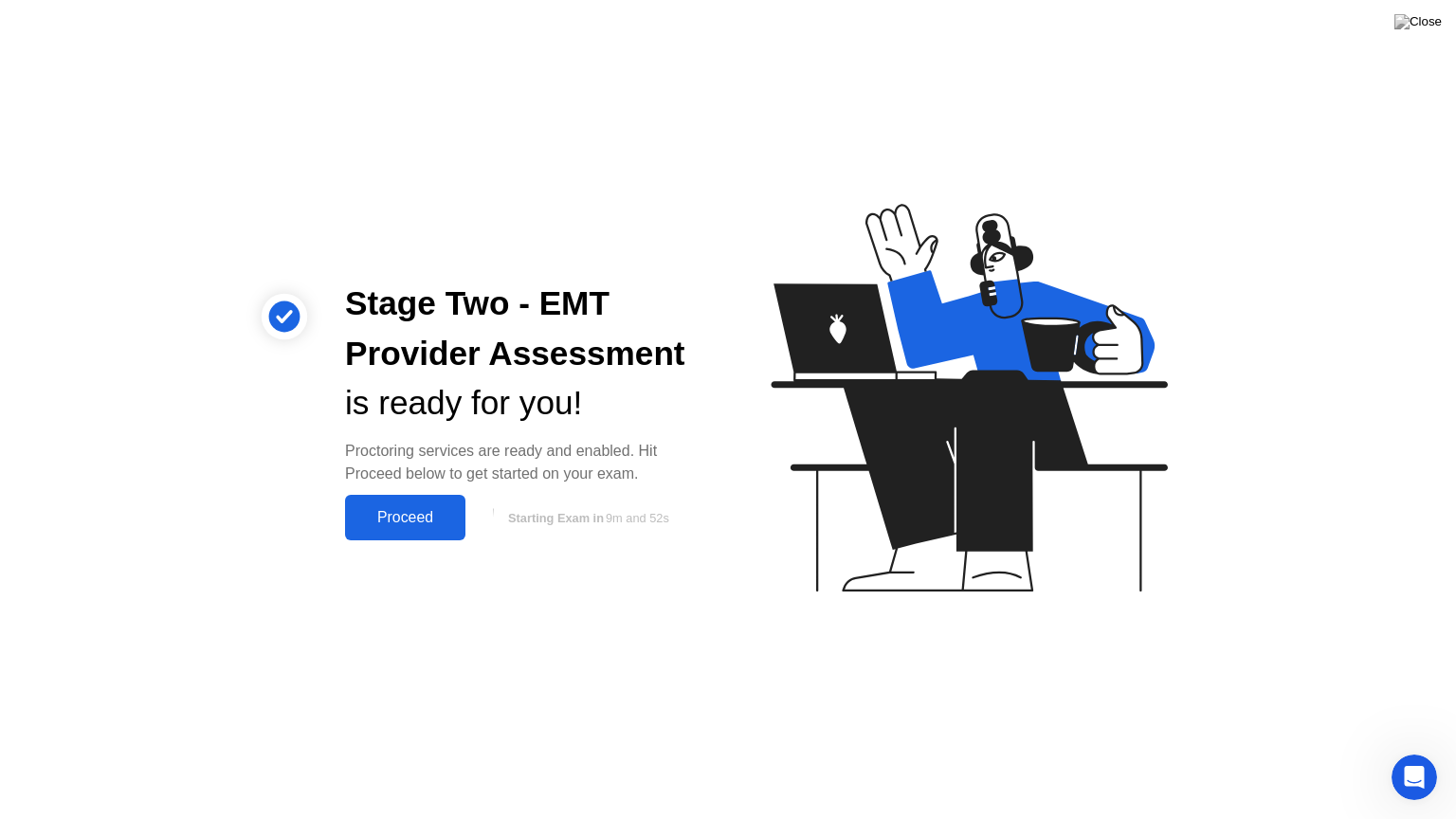
click at [425, 518] on div "Proceed" at bounding box center [405, 517] width 109 height 17
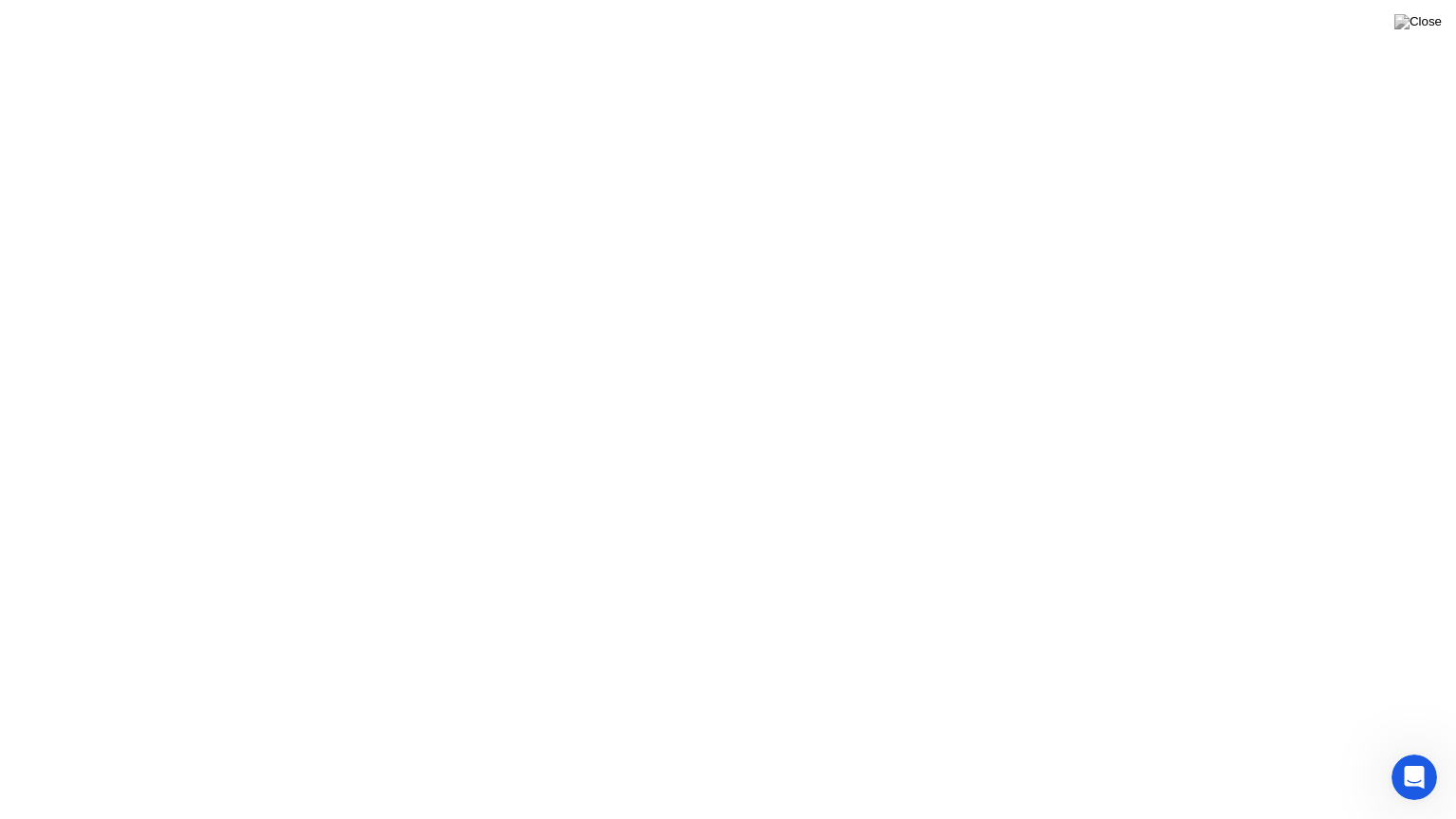
click video
click div
click icon
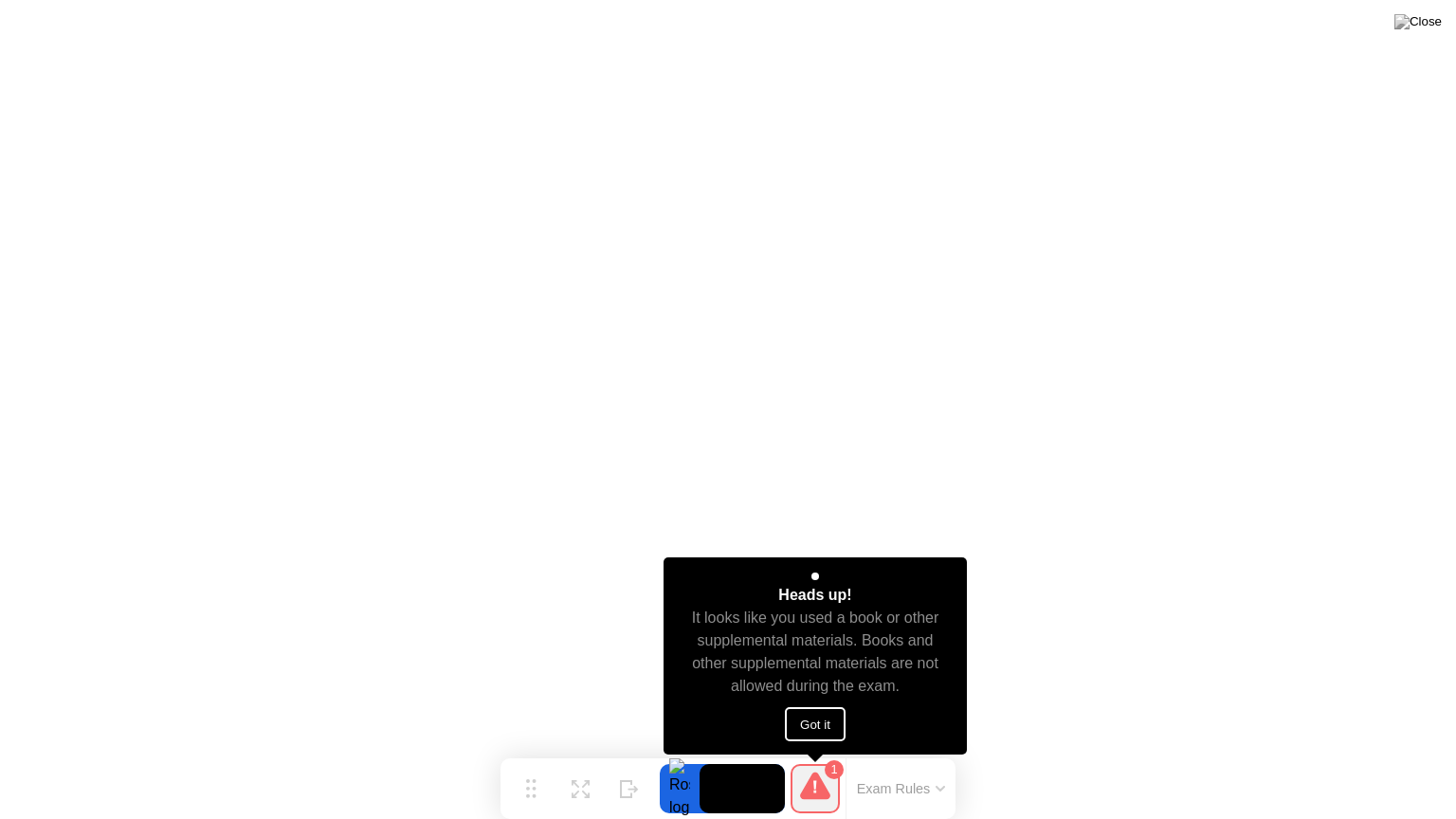
click at [821, 727] on button "Got it" at bounding box center [814, 724] width 61 height 34
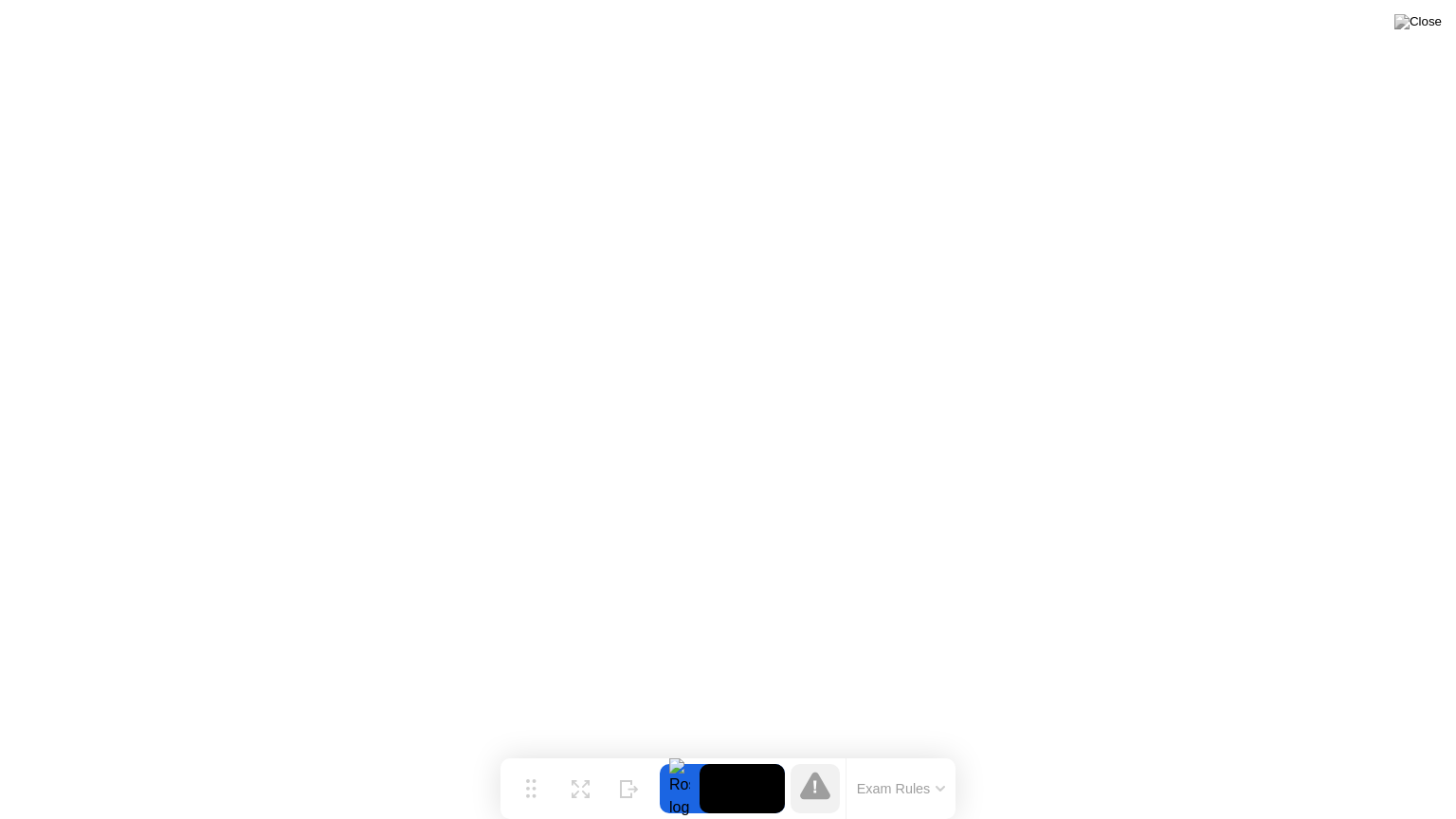
click at [940, 751] on icon at bounding box center [941, 788] width 8 height 4
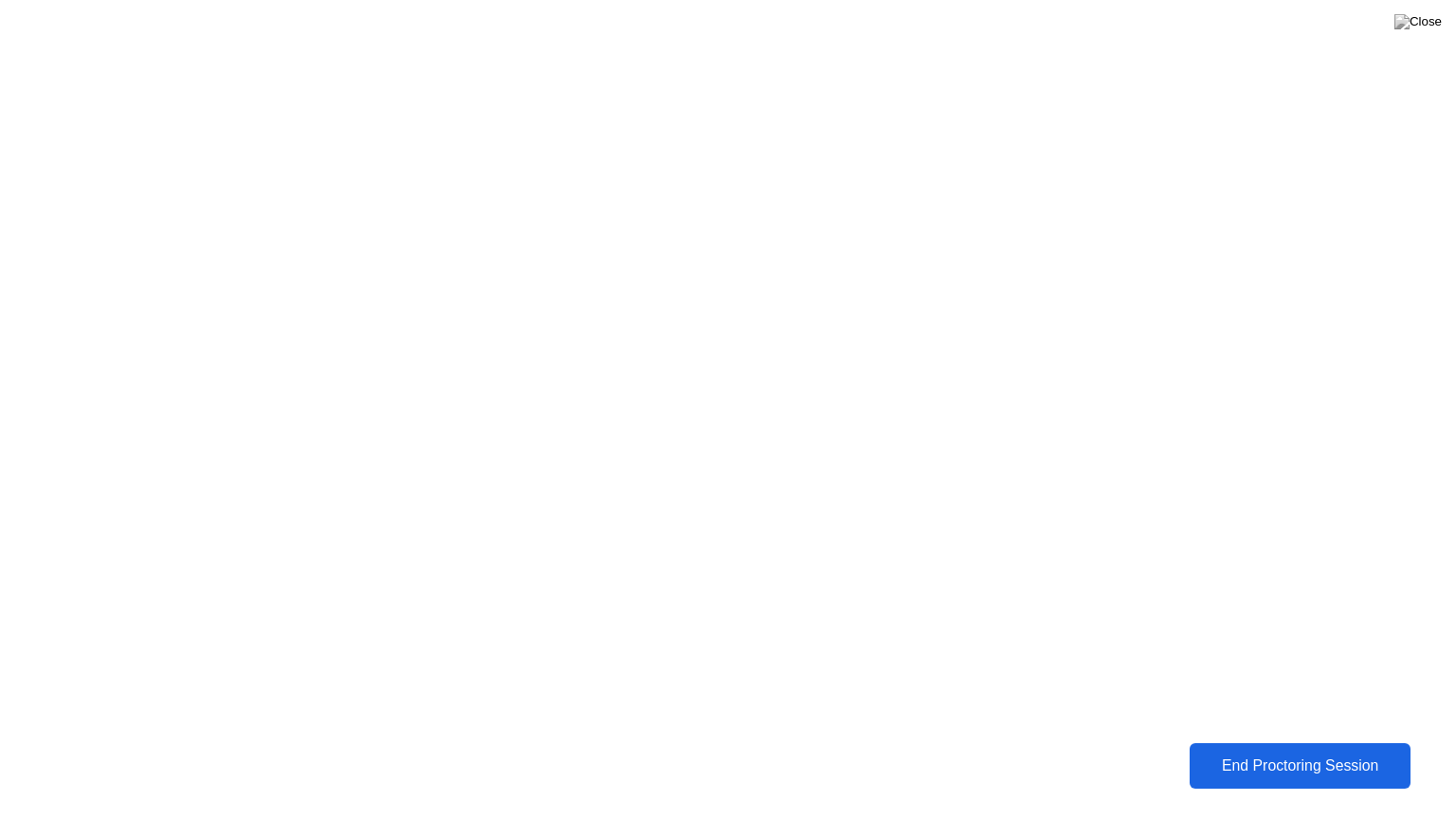
click at [1300, 751] on div "End Proctoring Session" at bounding box center [1300, 765] width 211 height 17
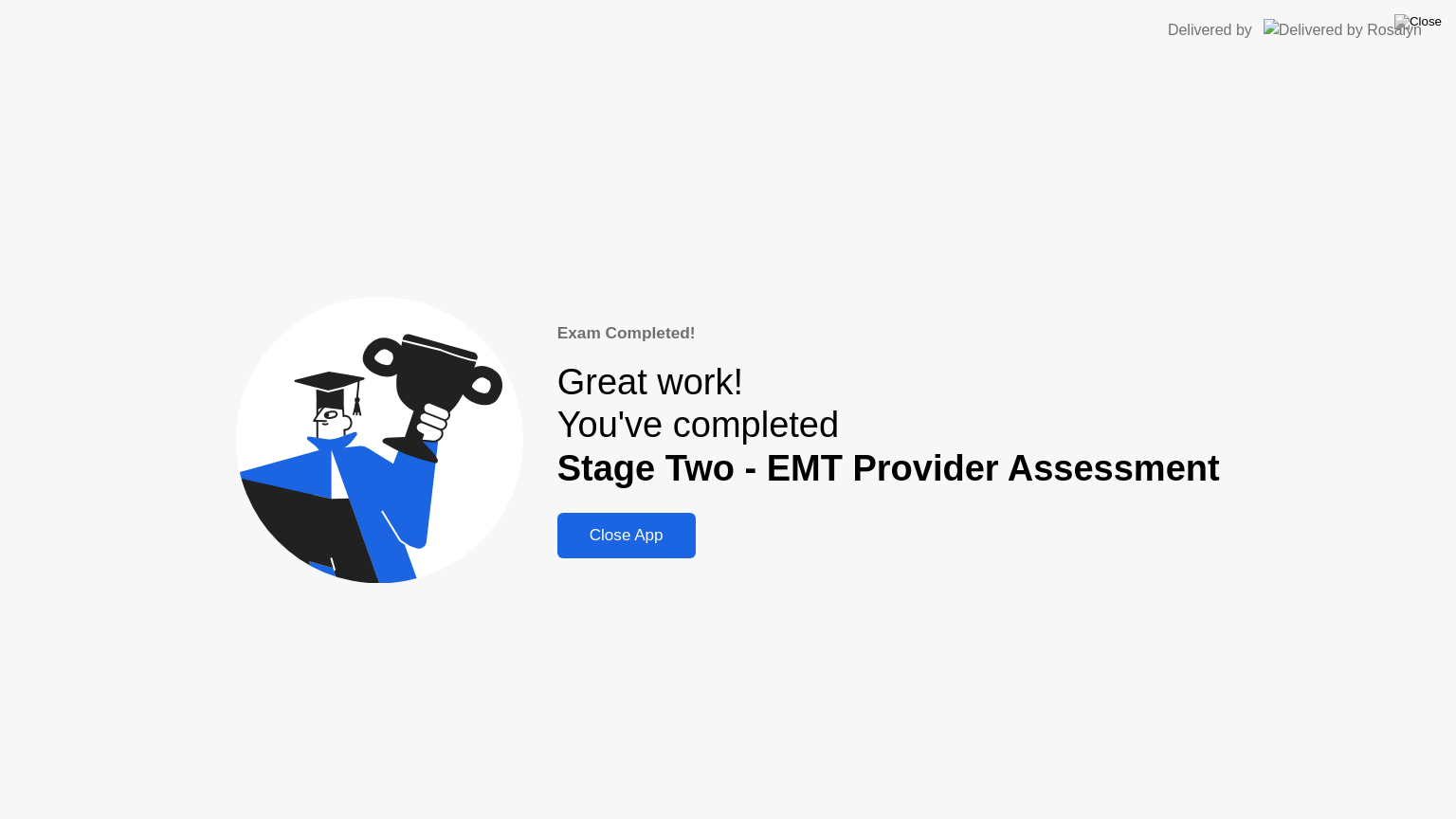
click at [646, 545] on div "Close App" at bounding box center [627, 535] width 127 height 19
